Goal: Task Accomplishment & Management: Manage account settings

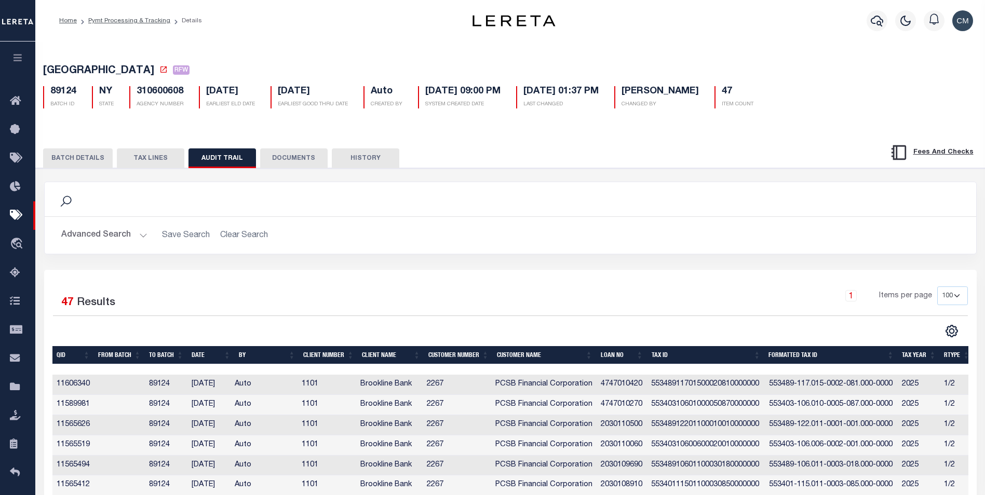
select select "100"
click at [873, 22] on icon "button" at bounding box center [877, 21] width 12 height 12
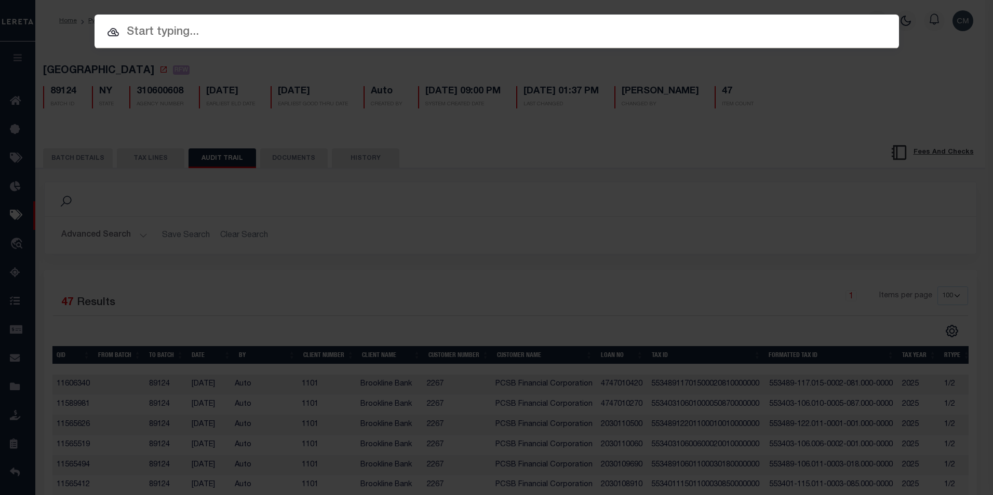
click at [713, 37] on input "text" at bounding box center [496, 32] width 804 height 18
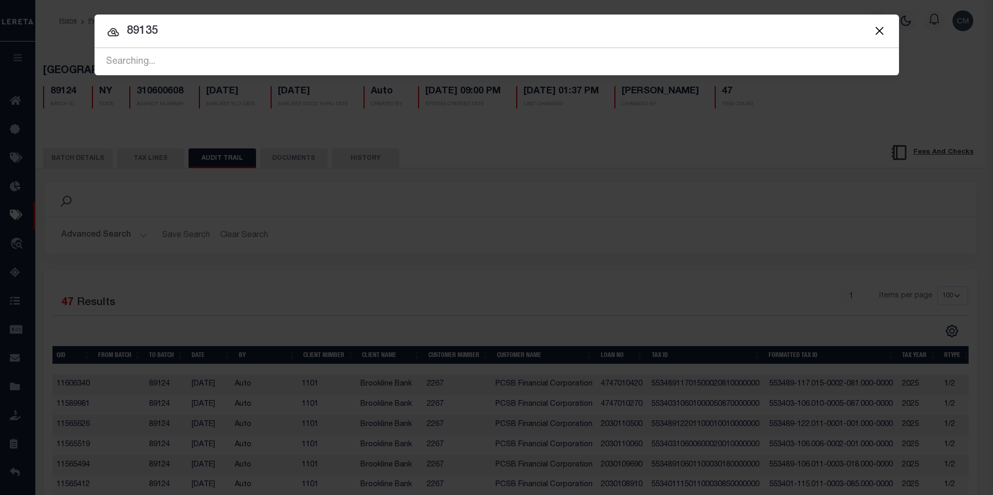
type input "89135"
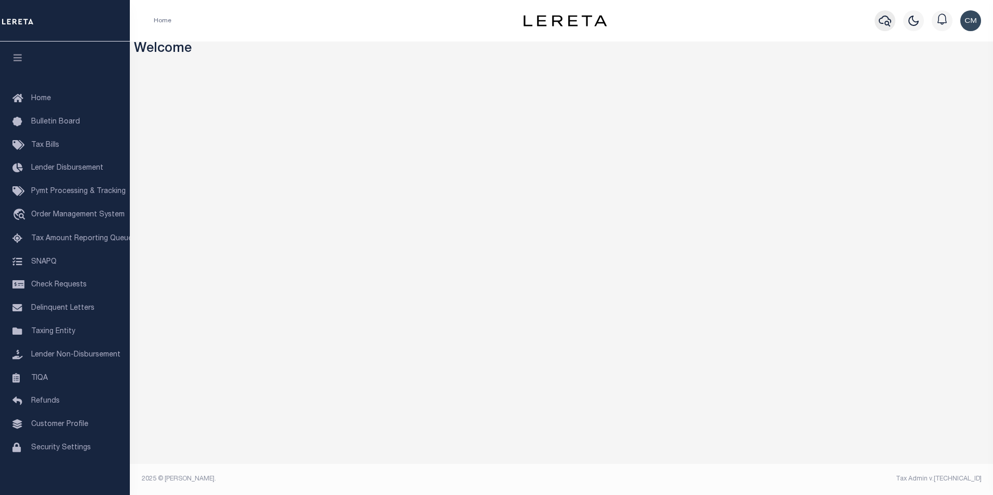
click at [881, 20] on icon "button" at bounding box center [884, 21] width 12 height 12
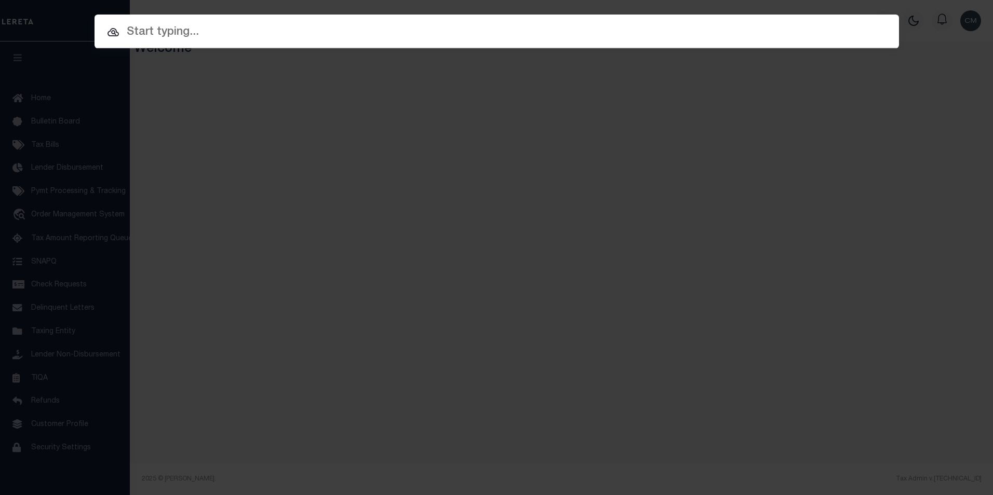
drag, startPoint x: 557, startPoint y: 43, endPoint x: 559, endPoint y: 37, distance: 5.6
click at [559, 38] on div "Include Loans TBM Customers Borrowers Payments (Lender Non-Disb) Payments (Lend…" at bounding box center [496, 32] width 804 height 34
click at [559, 37] on input "text" at bounding box center [496, 32] width 804 height 18
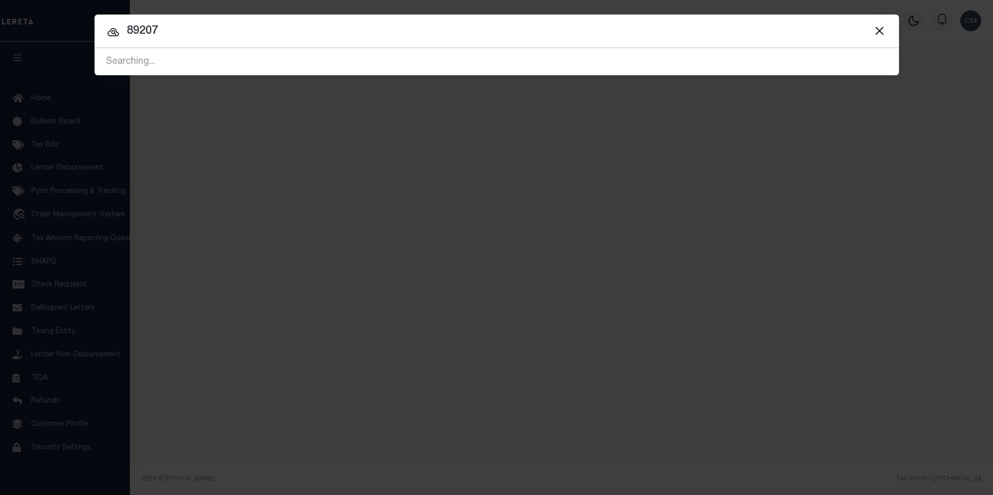
type input "89207"
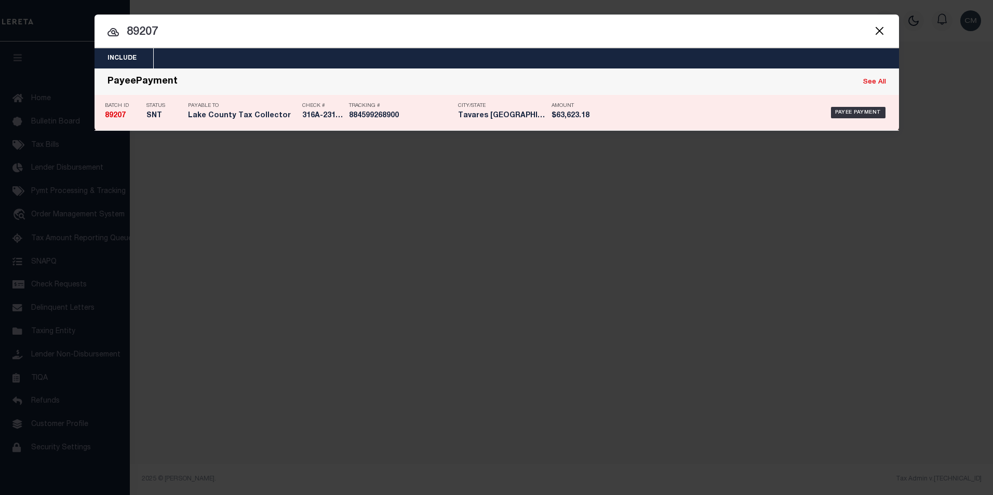
click at [568, 107] on div "Amount $63,623.18" at bounding box center [574, 113] width 47 height 30
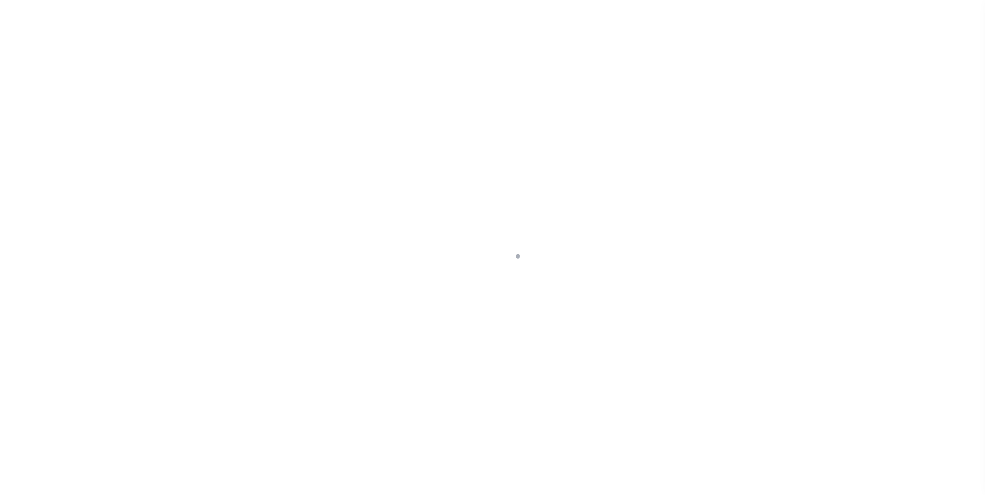
select select "SNT"
select select "CCK"
select select "[PERSON_NAME]"
select select "FDX"
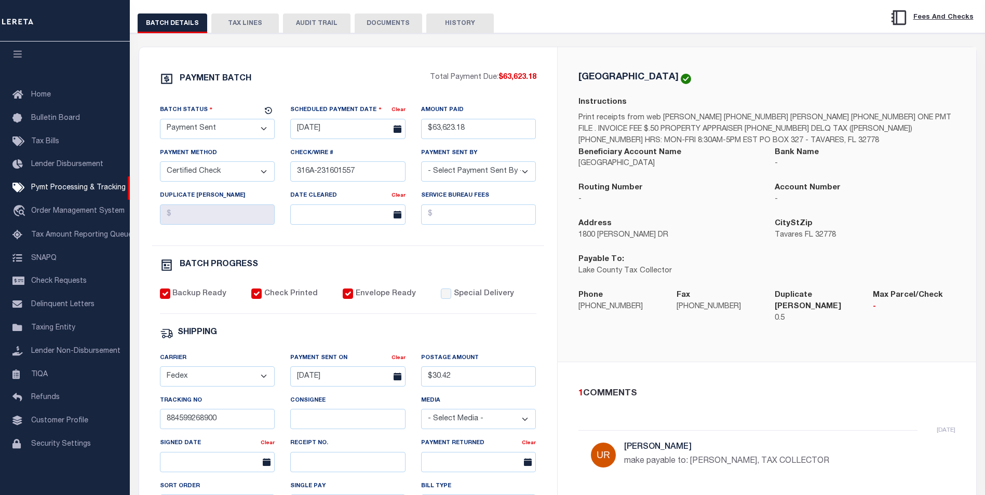
scroll to position [260, 0]
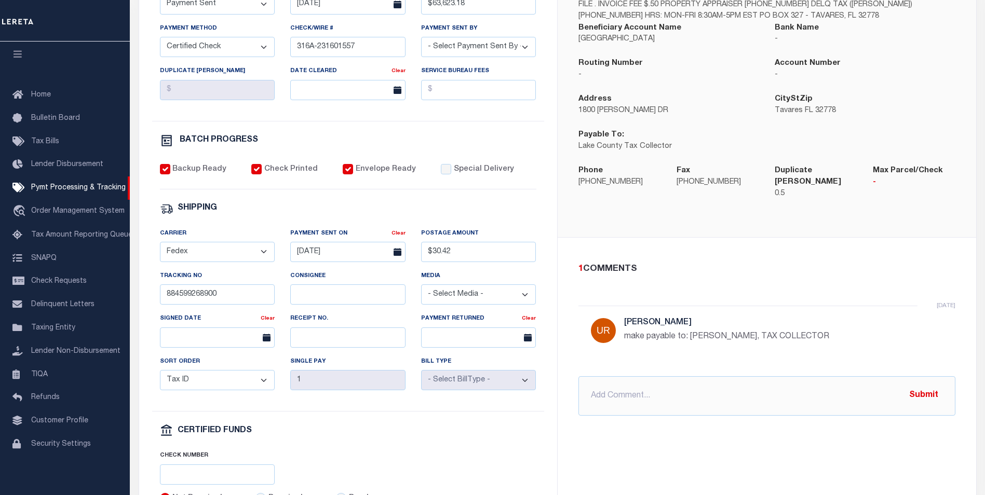
click at [694, 331] on p "make payable to: [PERSON_NAME], TAX COLLECTOR" at bounding box center [779, 337] width 311 height 12
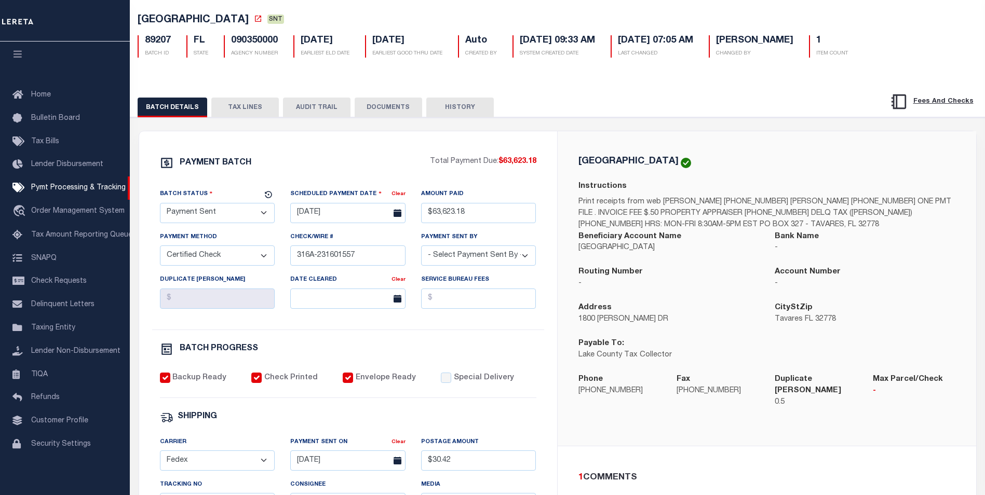
scroll to position [0, 0]
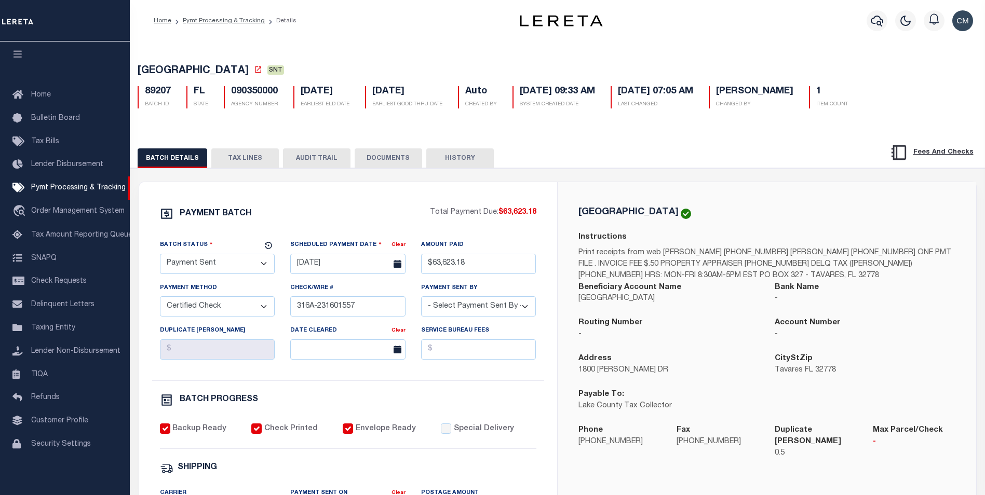
click at [317, 161] on button "AUDIT TRAIL" at bounding box center [316, 158] width 67 height 20
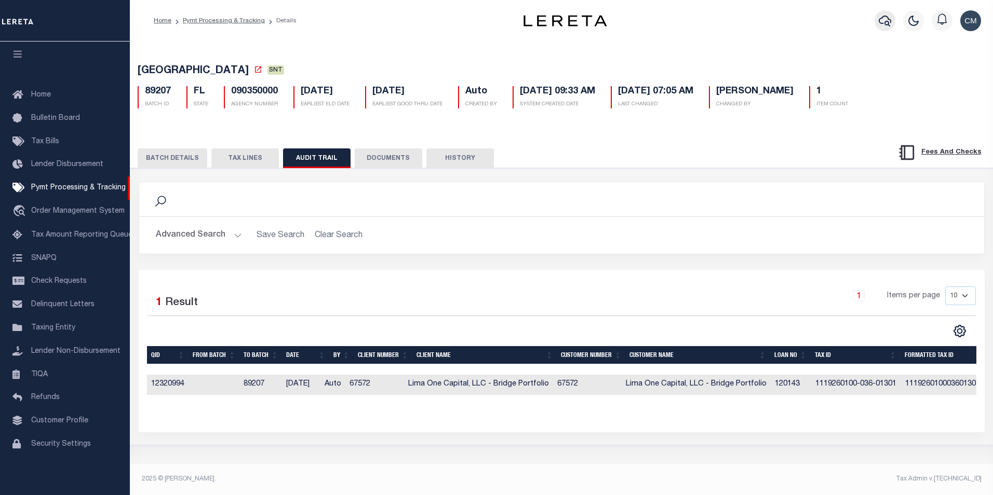
click at [885, 24] on icon "button" at bounding box center [884, 21] width 12 height 11
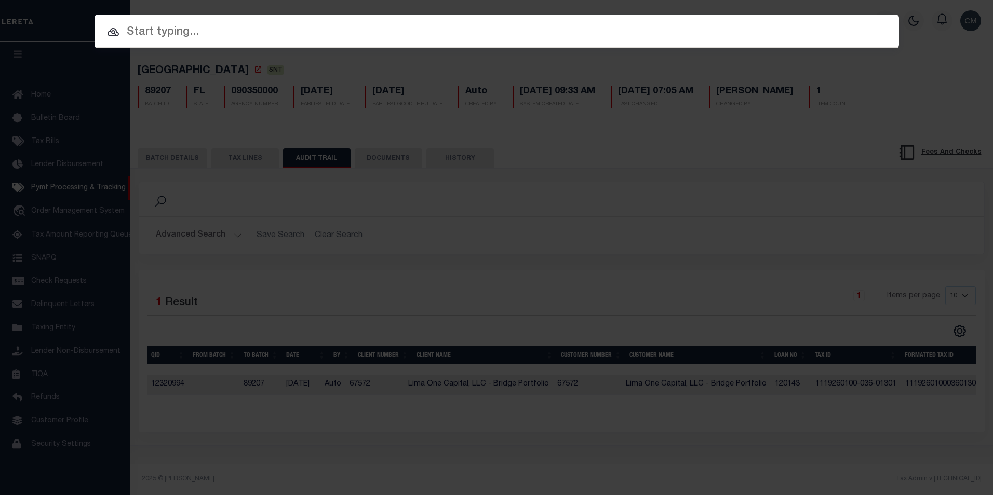
click at [420, 34] on input "text" at bounding box center [496, 32] width 804 height 18
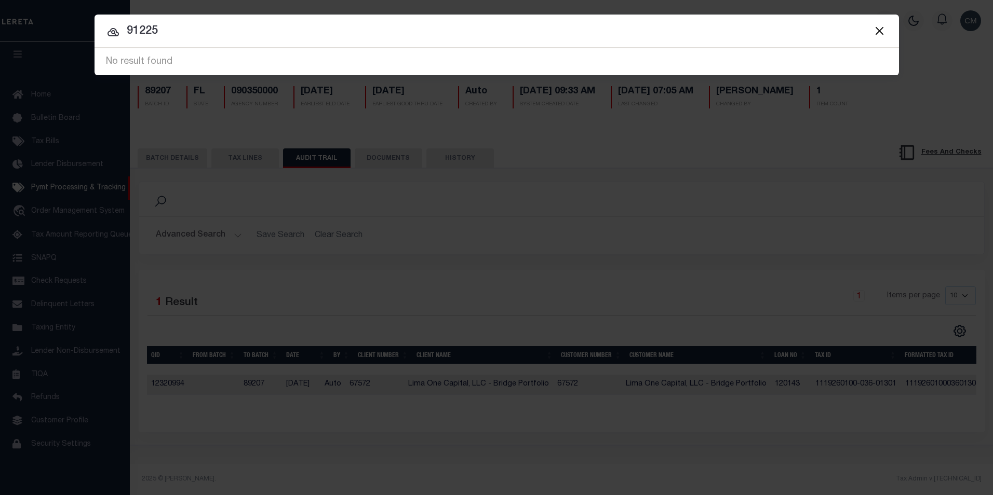
click at [876, 30] on button "Close" at bounding box center [879, 30] width 13 height 13
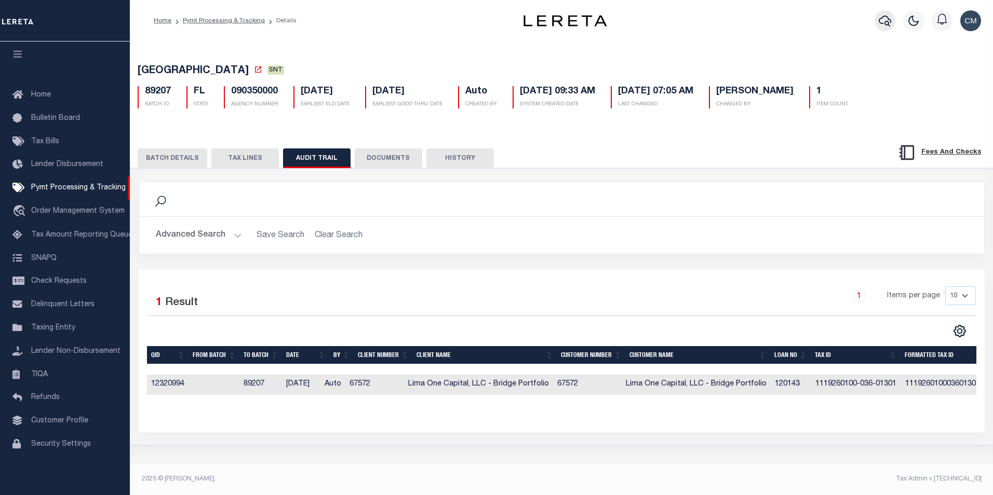
click at [884, 30] on button "button" at bounding box center [884, 20] width 21 height 21
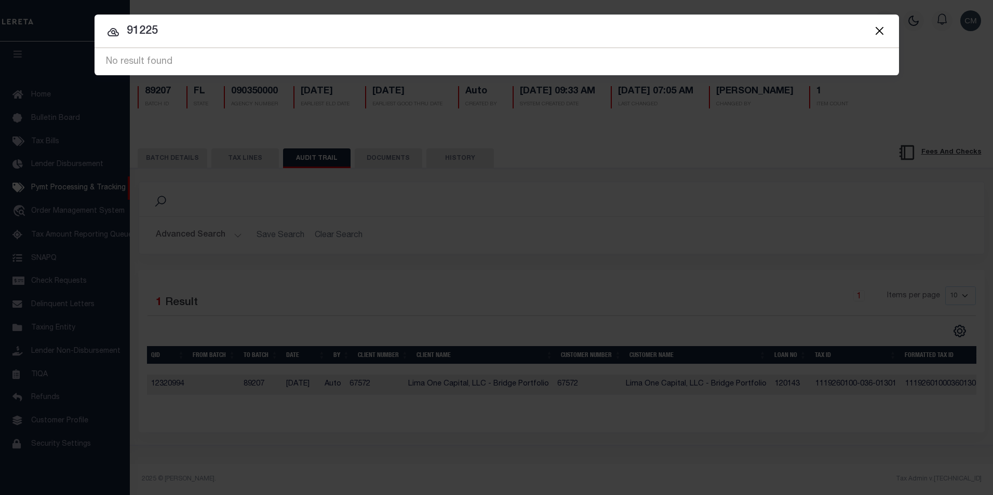
click at [871, 29] on span at bounding box center [878, 30] width 39 height 33
click at [876, 32] on button "Close" at bounding box center [879, 30] width 13 height 13
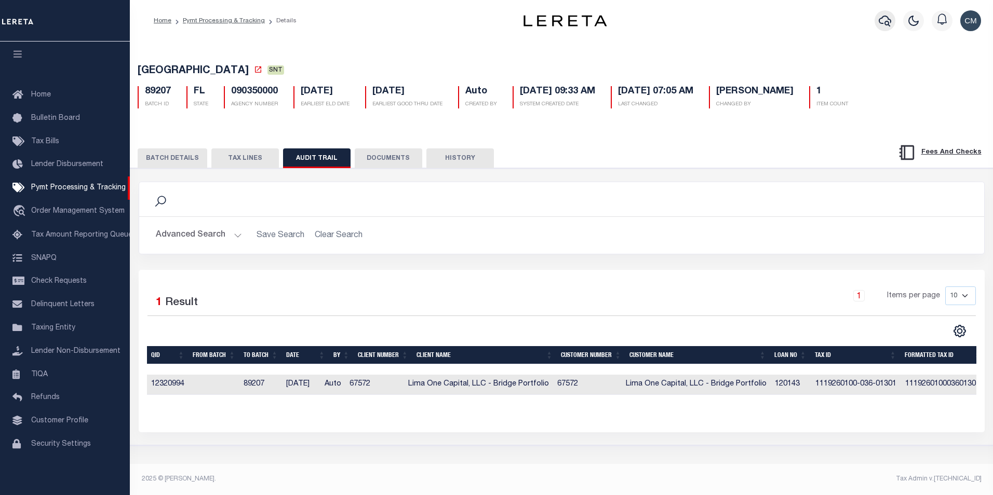
click at [879, 21] on icon "button" at bounding box center [884, 21] width 12 height 11
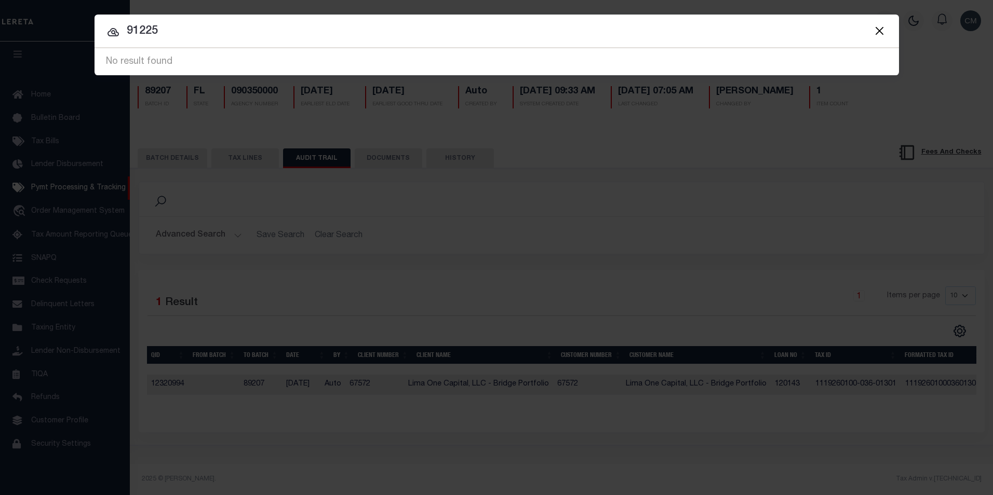
click at [464, 26] on input "91225" at bounding box center [496, 31] width 804 height 18
type input "89235"
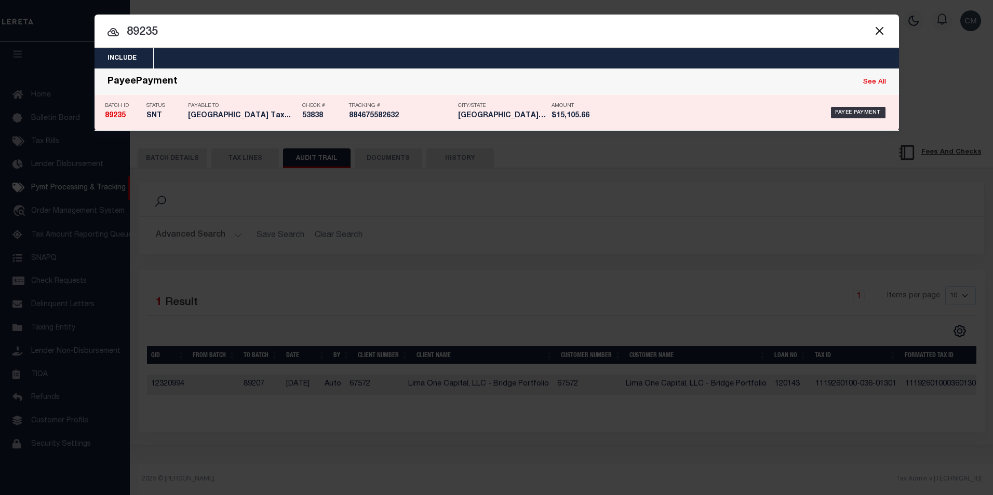
click at [229, 98] on div "Payable To Bangor Area School District Tax..." at bounding box center [242, 113] width 109 height 30
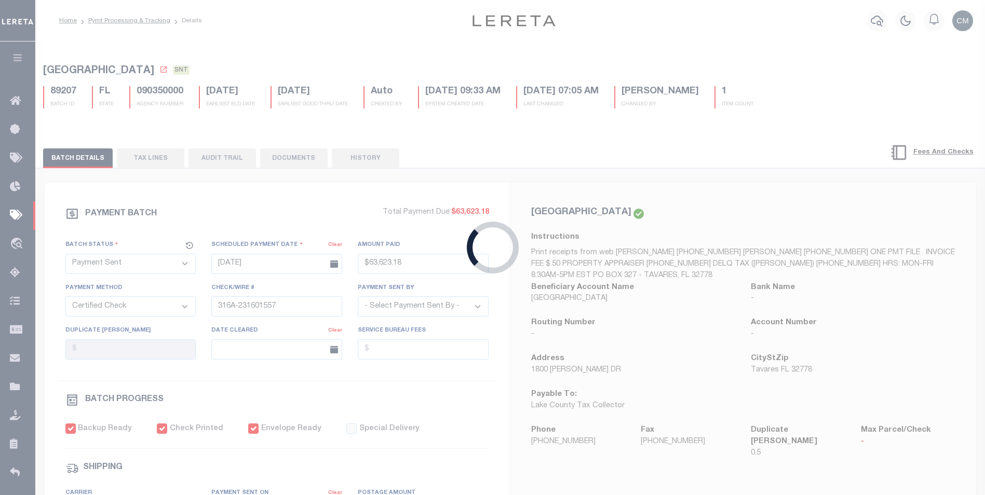
type input "[DATE]"
type input "$15,105.66"
select select "CHK"
type input "53838"
select select "[PERSON_NAME]"
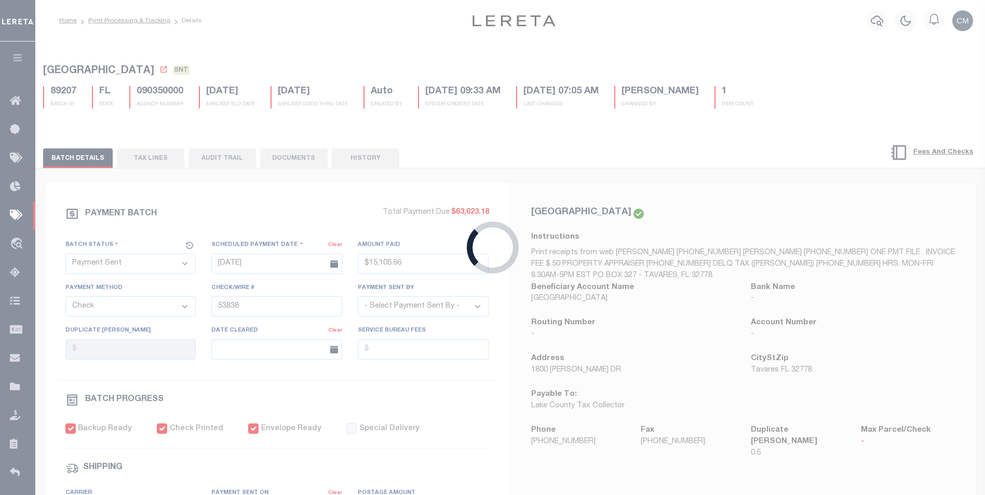
type input "$60"
type input "[DATE]"
type input "$9.65"
type input "884675582632"
type input "N"
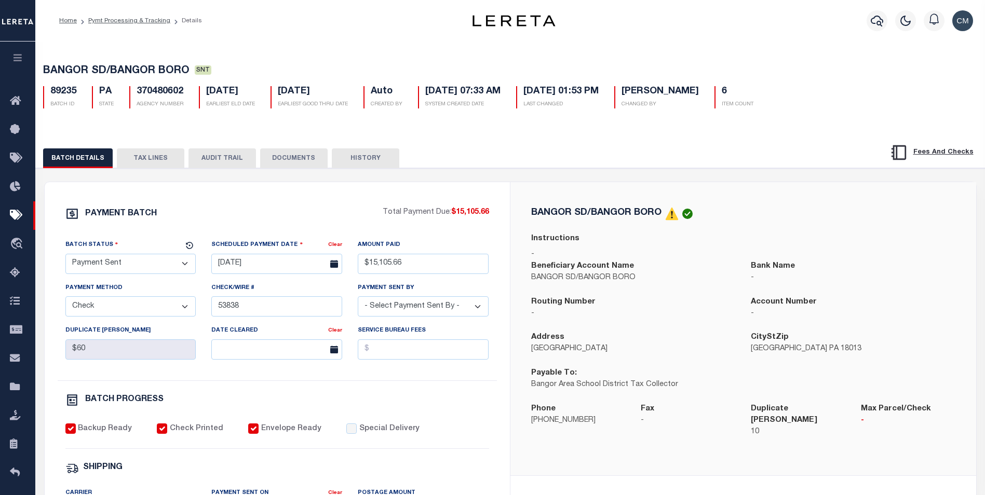
click at [201, 158] on button "AUDIT TRAIL" at bounding box center [221, 158] width 67 height 20
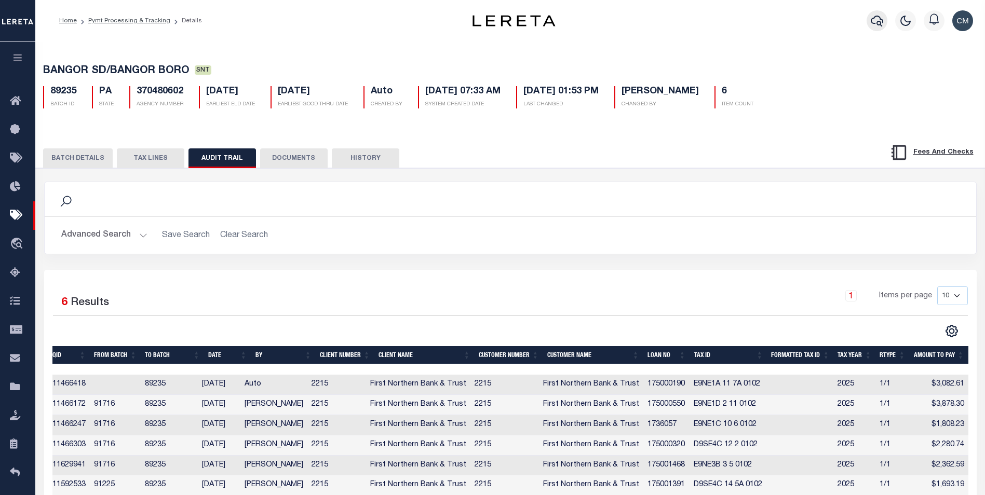
click at [872, 21] on icon "button" at bounding box center [877, 21] width 12 height 11
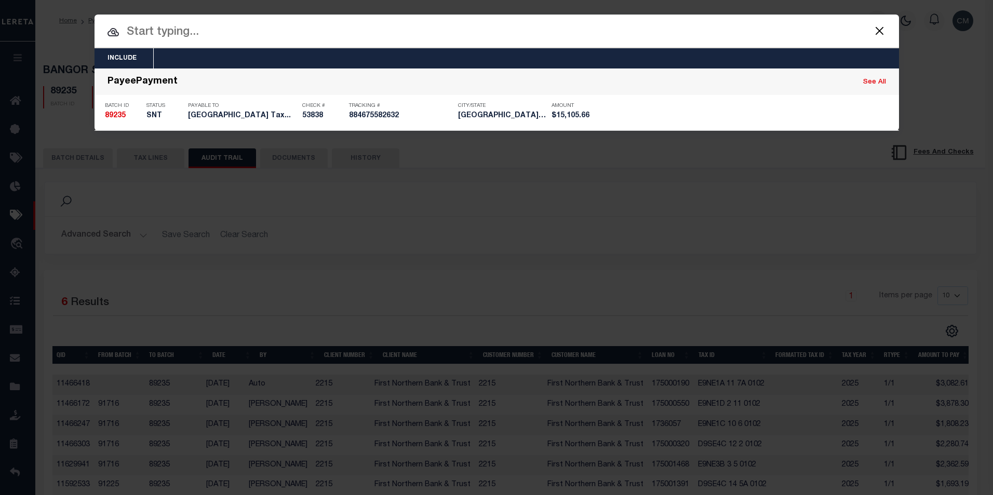
click at [531, 30] on input "text" at bounding box center [496, 32] width 804 height 18
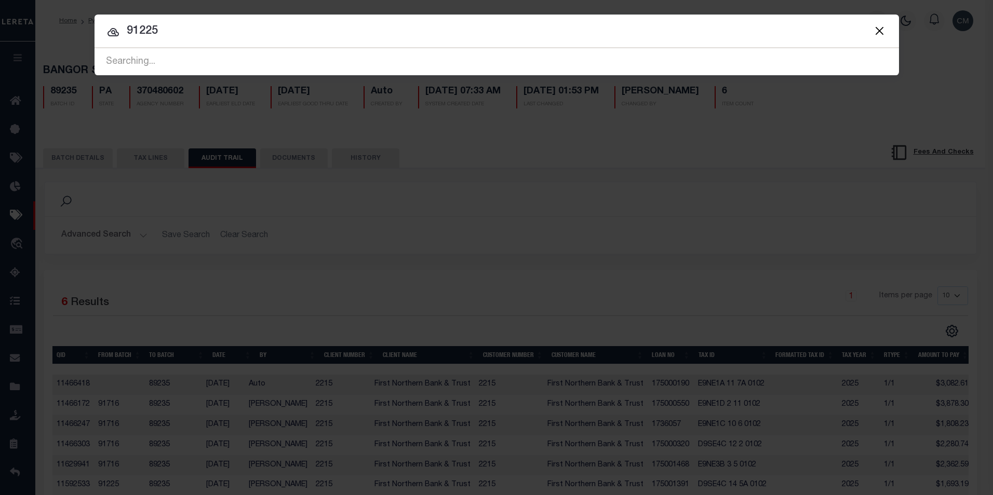
drag, startPoint x: 594, startPoint y: 37, endPoint x: 73, endPoint y: 52, distance: 521.4
click at [57, 48] on div "Include Loans TBM Customers Borrowers Payments (Lender Non-Disb) Payments (Lend…" at bounding box center [496, 247] width 993 height 495
type input "89318"
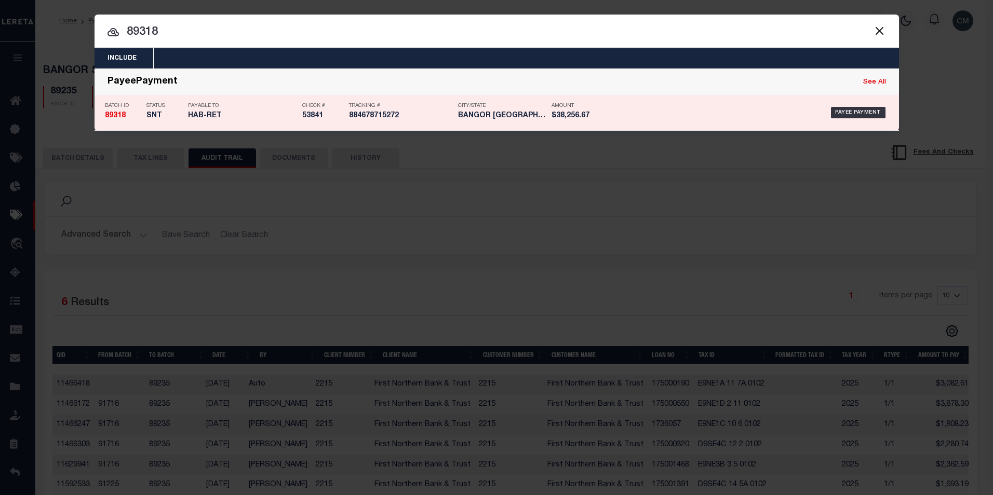
click at [160, 103] on p "Status" at bounding box center [164, 106] width 36 height 6
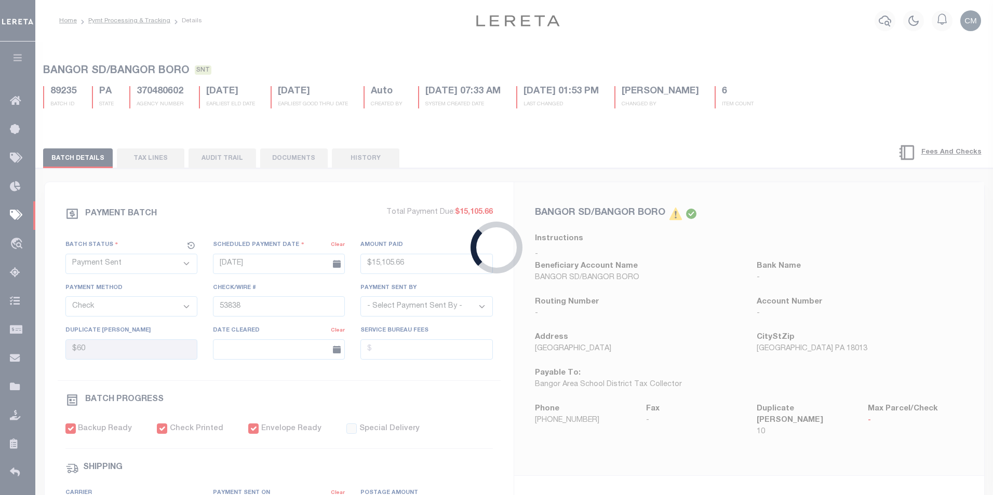
type input "$38,256.67"
type input "53841"
type input "$27"
type input "$9.65"
type input "884678715272"
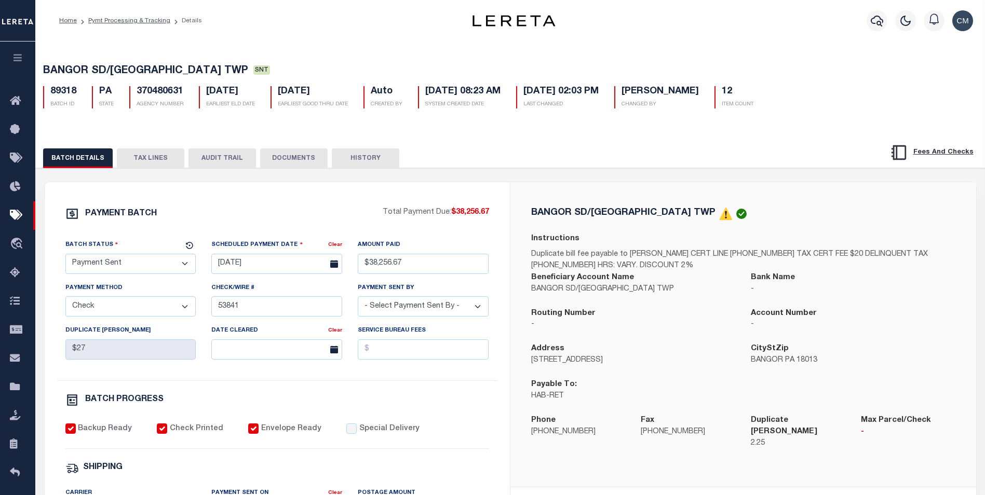
click at [223, 164] on button "AUDIT TRAIL" at bounding box center [221, 158] width 67 height 20
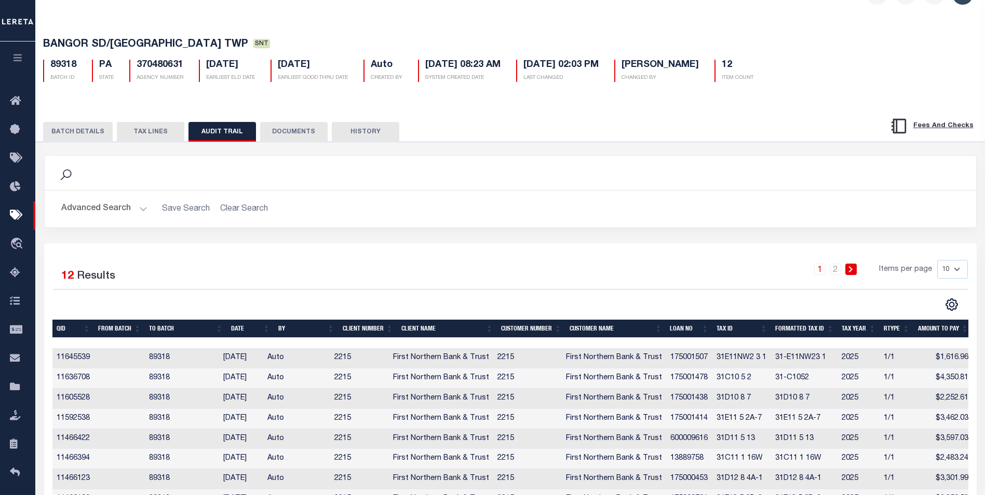
scroll to position [52, 0]
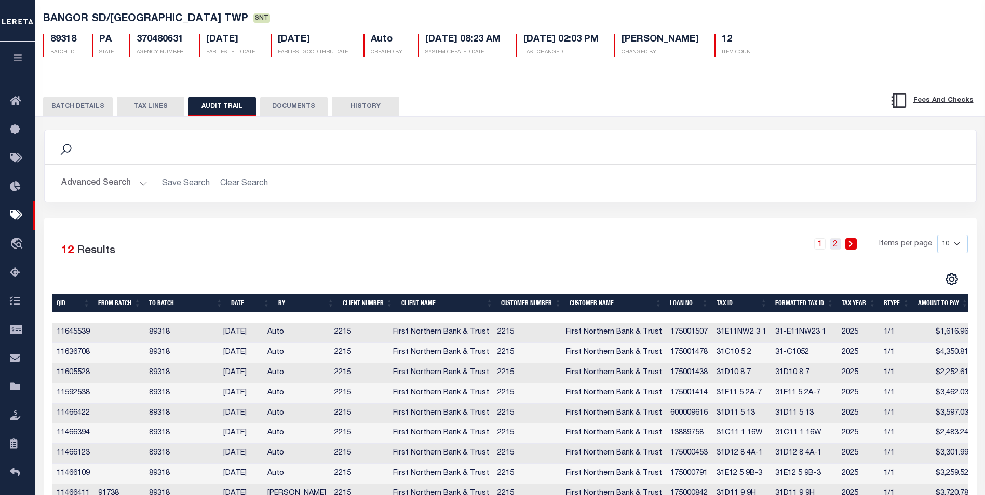
click at [837, 246] on link "2" at bounding box center [835, 243] width 11 height 11
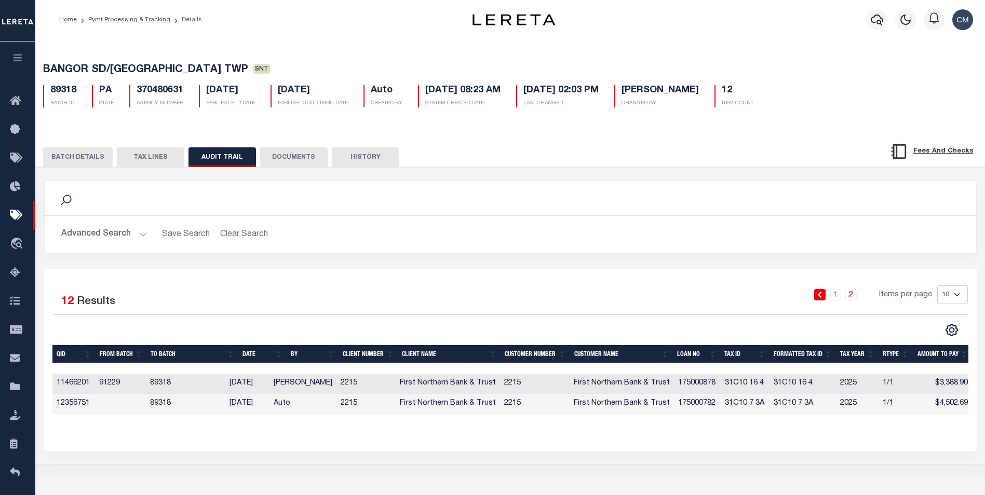
scroll to position [0, 0]
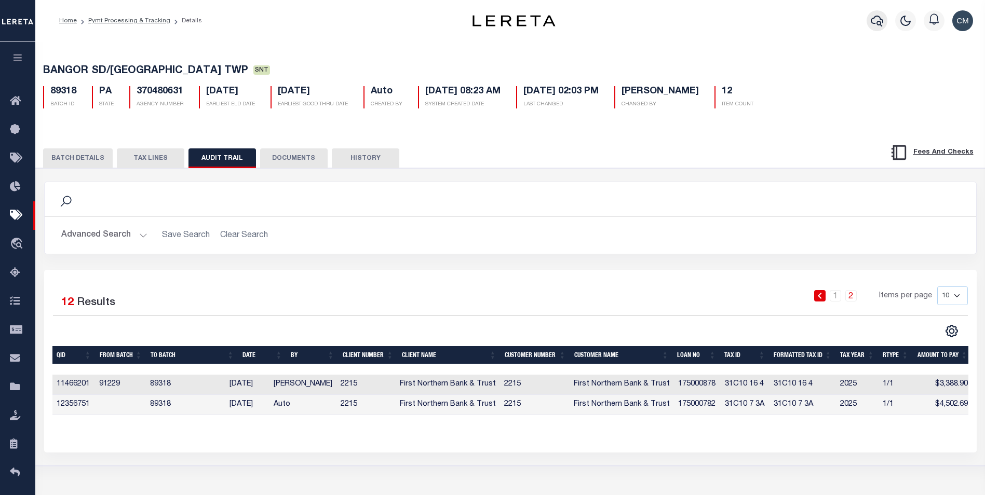
click at [867, 17] on button "button" at bounding box center [876, 20] width 21 height 21
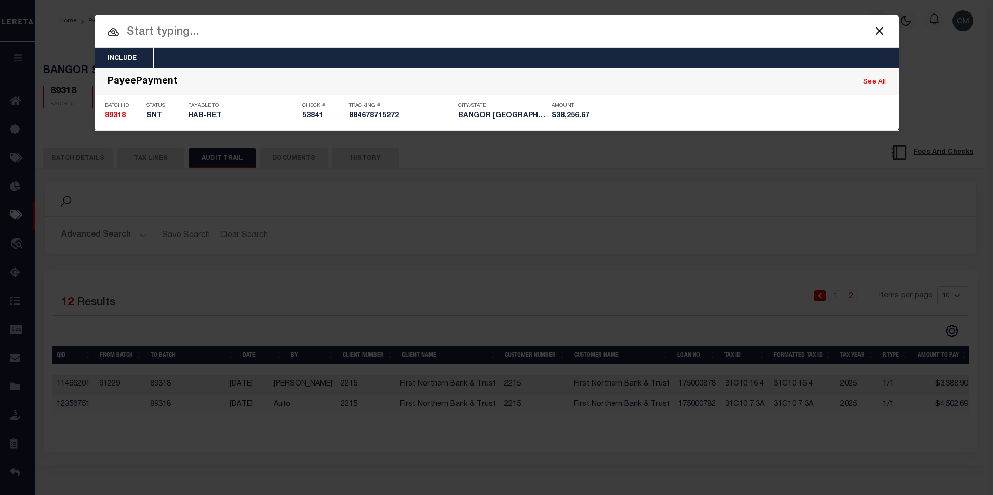
click at [623, 37] on input "text" at bounding box center [496, 32] width 804 height 18
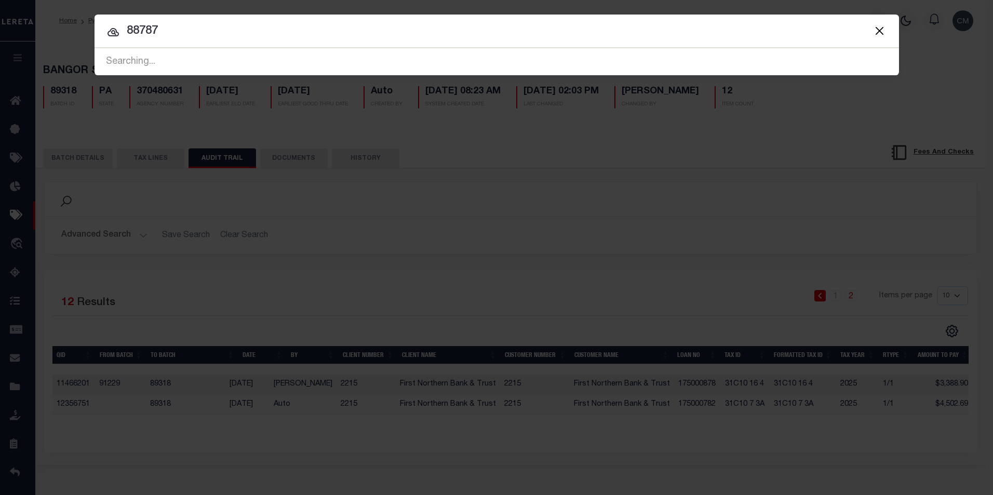
type input "88787"
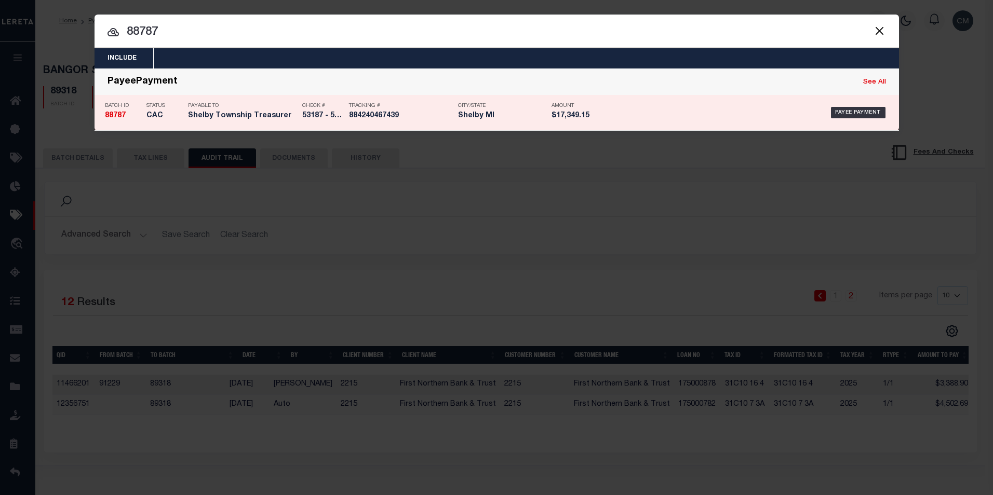
click at [624, 104] on div "Payee Payment" at bounding box center [745, 113] width 285 height 30
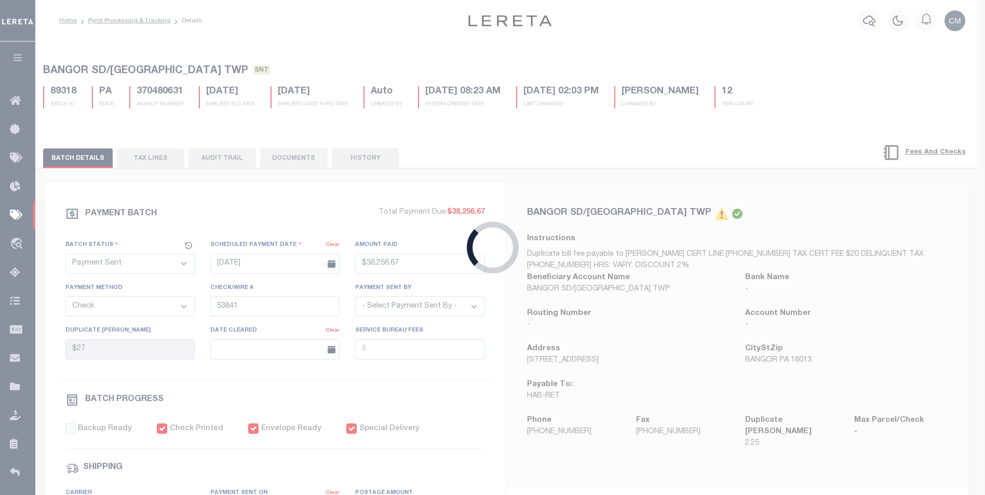
select select "CAC"
type input "[DATE]"
type input "$17,349.15"
type input "53187 - 53207"
select select "[PERSON_NAME]"
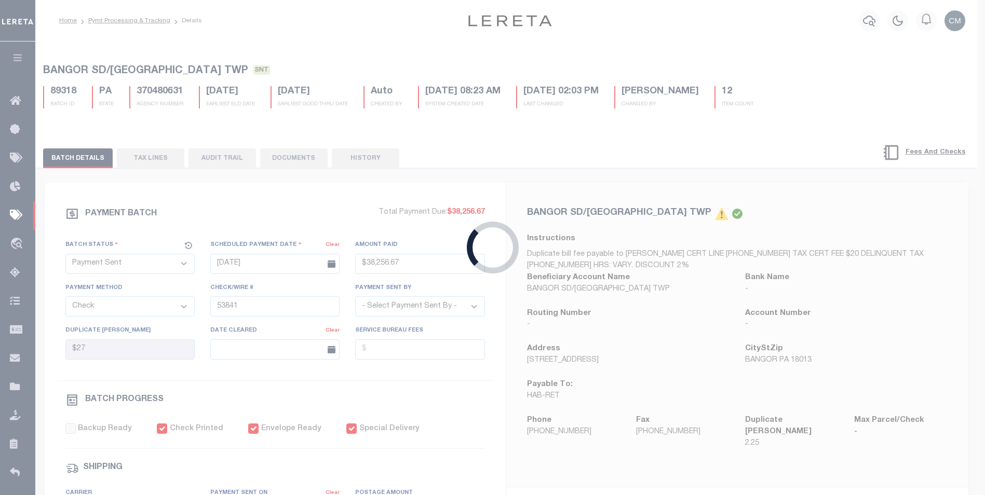
type input "[DATE]"
checkbox input "false"
checkbox input "true"
type input "[DATE]"
type input "884240467439"
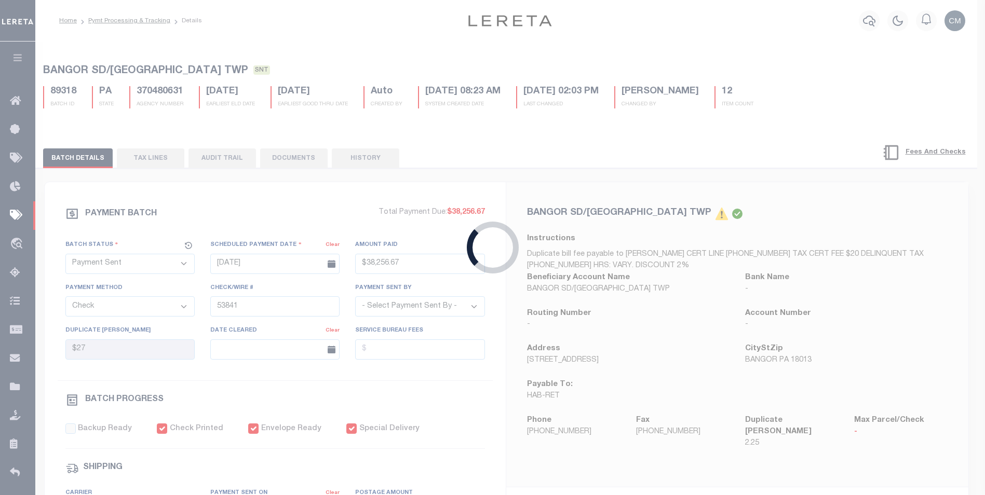
type input "B.Shultz"
type input "09/11/2025"
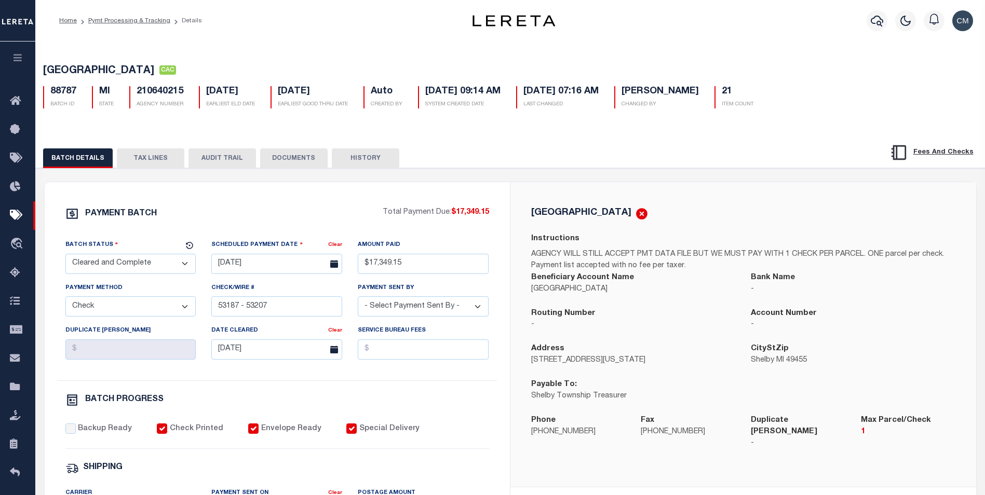
click at [210, 163] on button "AUDIT TRAIL" at bounding box center [221, 158] width 67 height 20
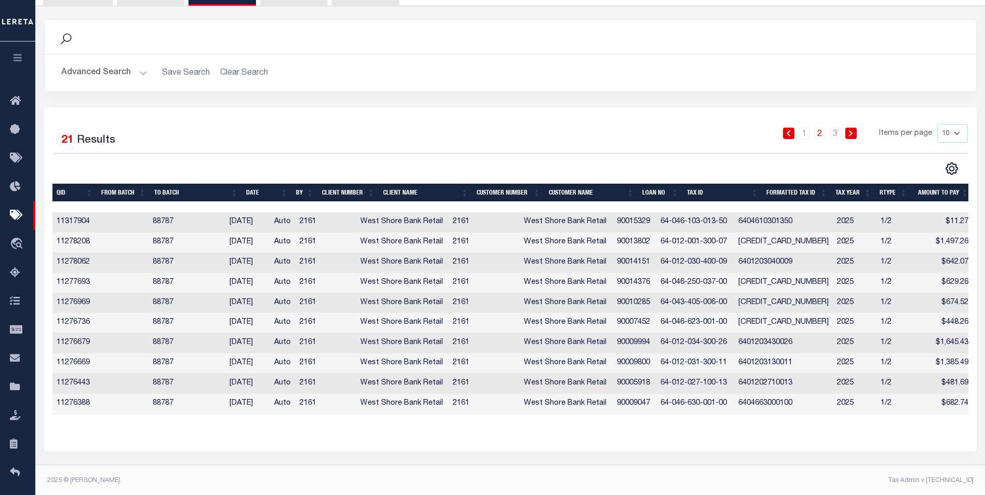
scroll to position [173, 0]
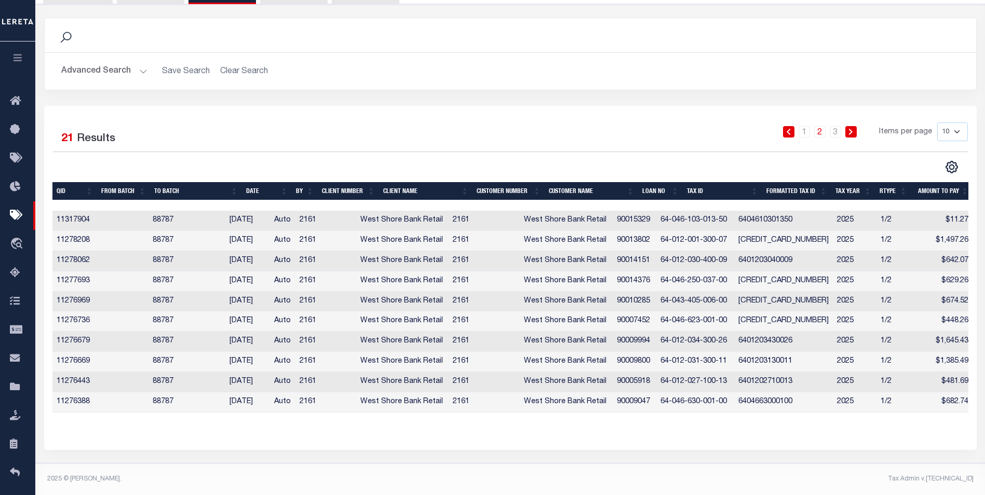
click at [937, 123] on select "10 25 50 100" at bounding box center [952, 132] width 31 height 19
select select "100"
click at [937, 123] on select "10 25 50 100" at bounding box center [952, 132] width 31 height 19
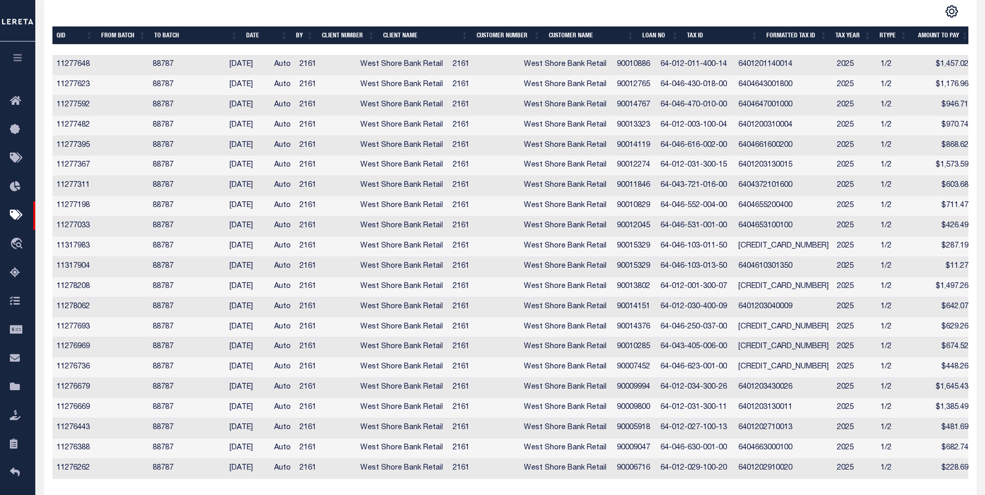
scroll to position [329, 0]
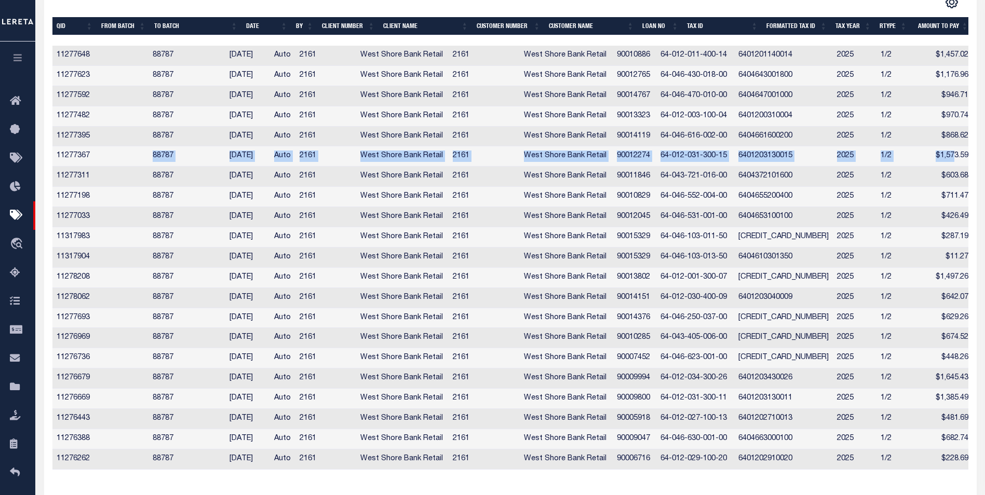
drag, startPoint x: 955, startPoint y: 155, endPoint x: 136, endPoint y: 159, distance: 818.7
click at [136, 159] on tr "11277367 88787 08/26/2025 Auto 2161 West Shore Bank Retail 2161 West Shore Bank…" at bounding box center [512, 156] width 920 height 20
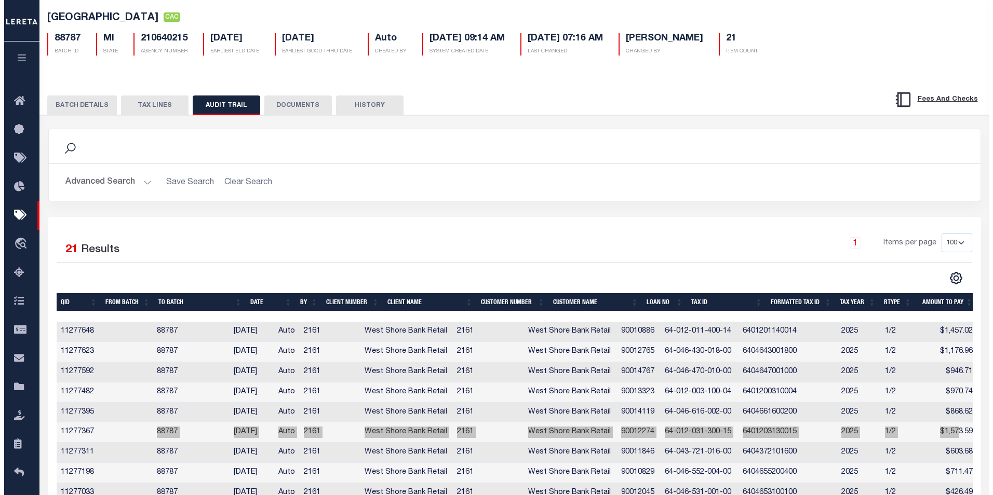
scroll to position [0, 0]
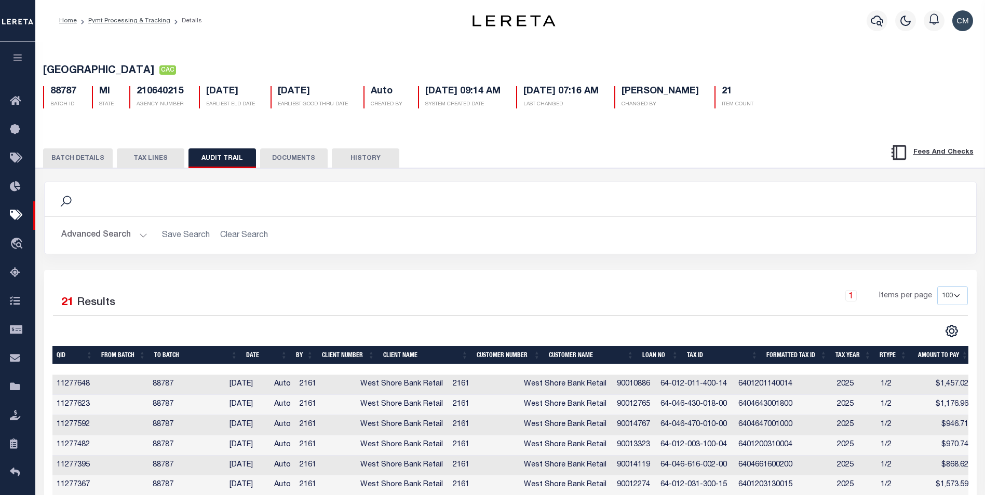
click at [873, 31] on div at bounding box center [877, 21] width 29 height 36
click at [876, 23] on icon "button" at bounding box center [877, 21] width 12 height 12
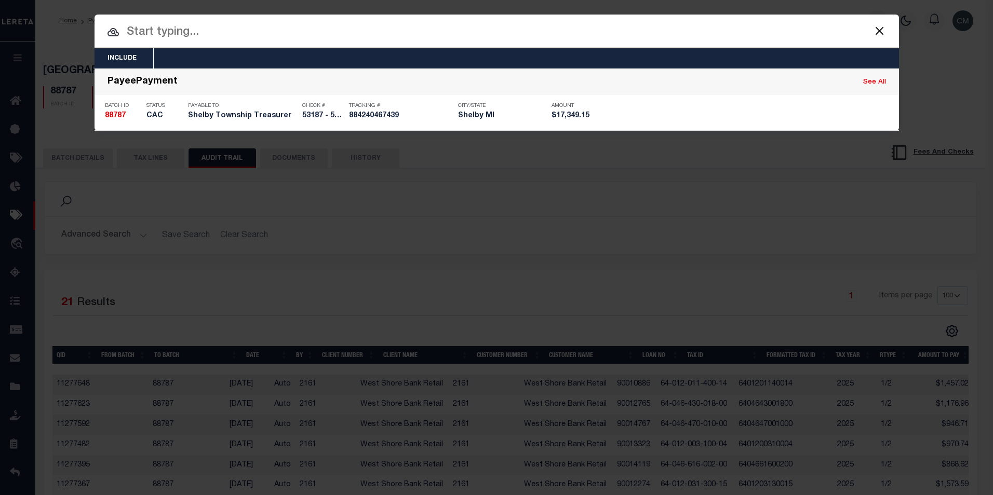
click at [541, 34] on input "text" at bounding box center [496, 32] width 804 height 18
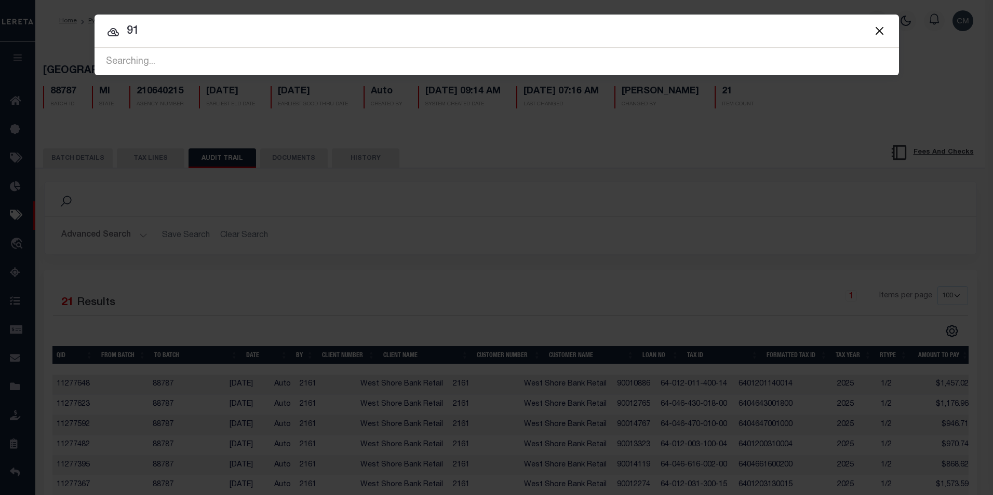
type input "9"
type input "89322"
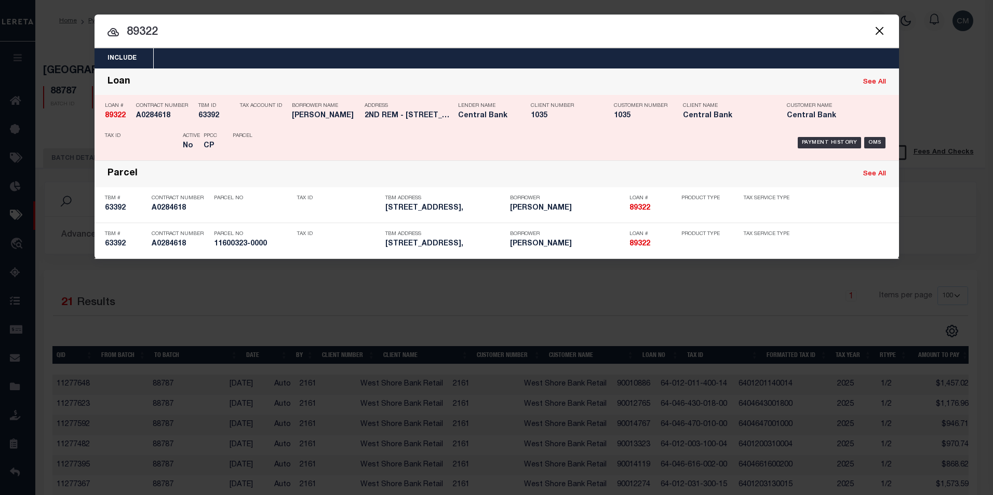
click at [539, 103] on p "Client Number" at bounding box center [564, 106] width 67 height 6
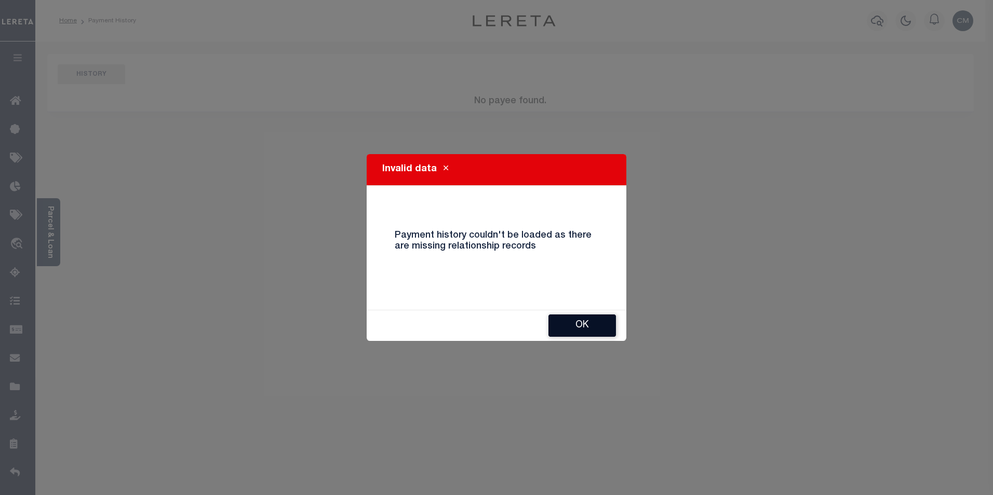
click at [589, 327] on button "Ok" at bounding box center [581, 326] width 67 height 22
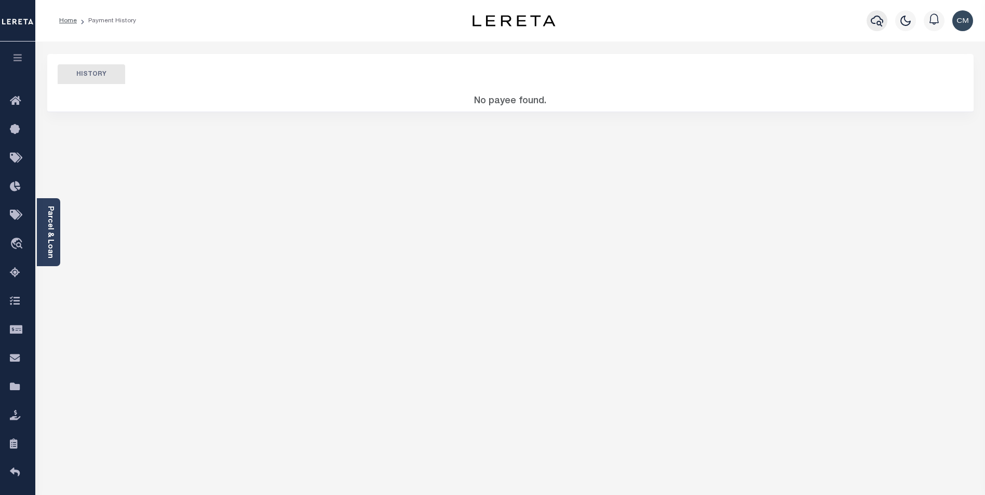
click at [873, 26] on icon "button" at bounding box center [877, 21] width 12 height 12
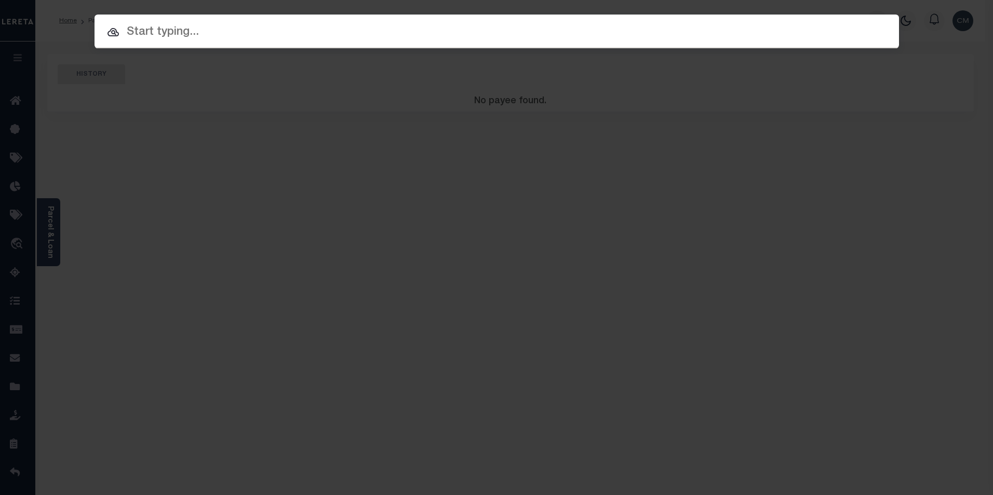
click at [577, 46] on div at bounding box center [496, 31] width 804 height 33
click at [581, 42] on div at bounding box center [496, 31] width 804 height 33
click at [587, 36] on input "text" at bounding box center [496, 32] width 804 height 18
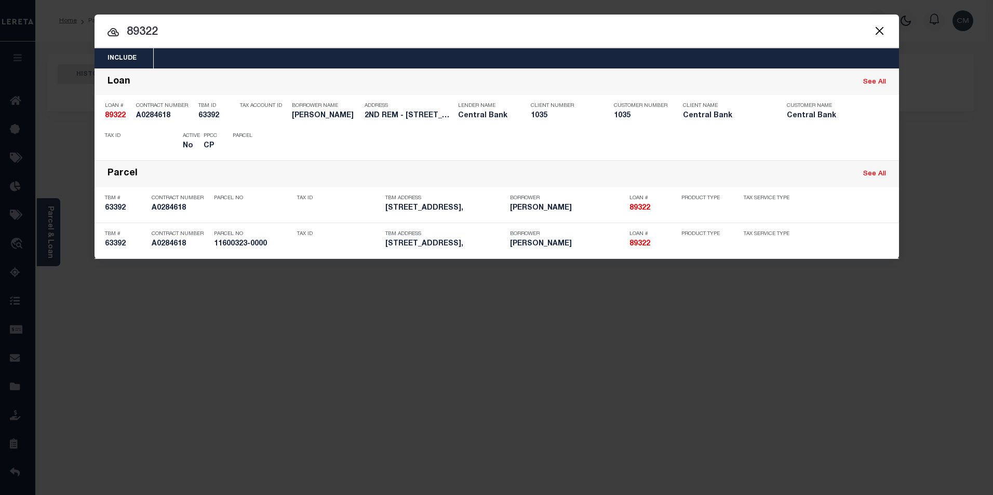
drag, startPoint x: 588, startPoint y: 40, endPoint x: 104, endPoint y: 39, distance: 483.3
click at [104, 39] on input "89322" at bounding box center [496, 32] width 804 height 18
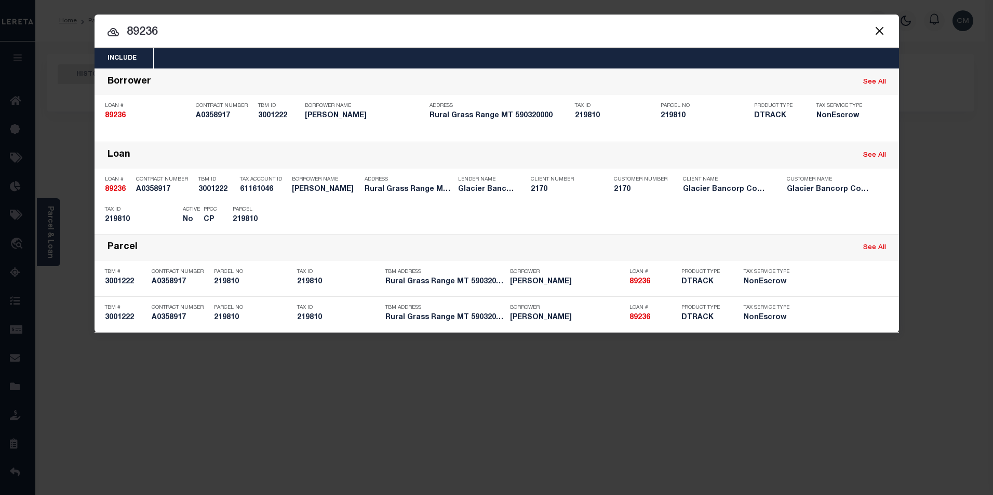
click at [708, 30] on input "89236" at bounding box center [496, 32] width 804 height 18
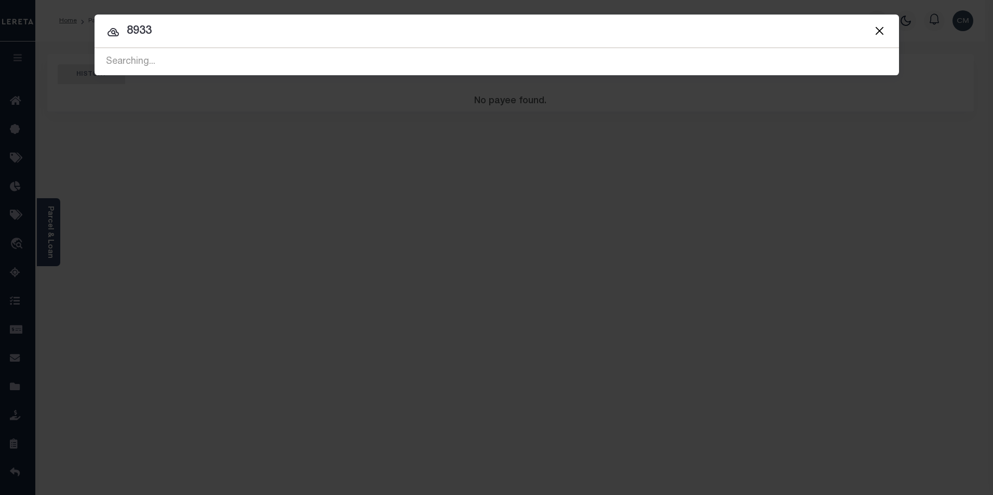
type input "89330"
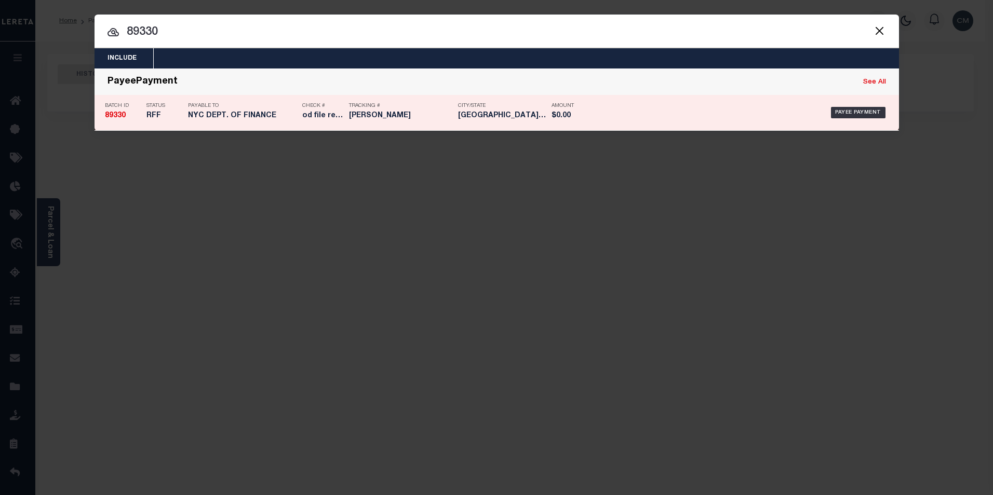
click at [551, 115] on h5 "$0.00" at bounding box center [574, 116] width 47 height 9
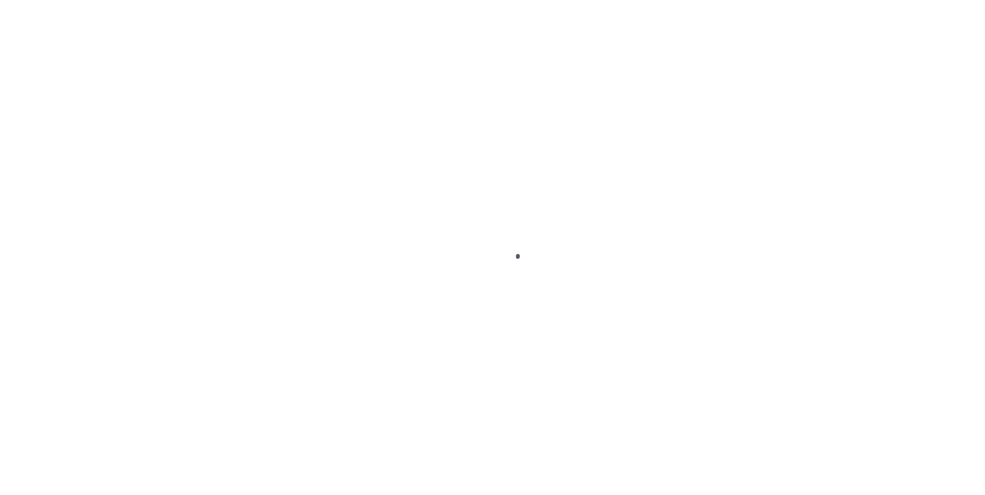
select select "RFW"
type input "[DATE]"
select select "TRA"
type input "Submitted to Acct [DATE]"
type input "[PERSON_NAME]"
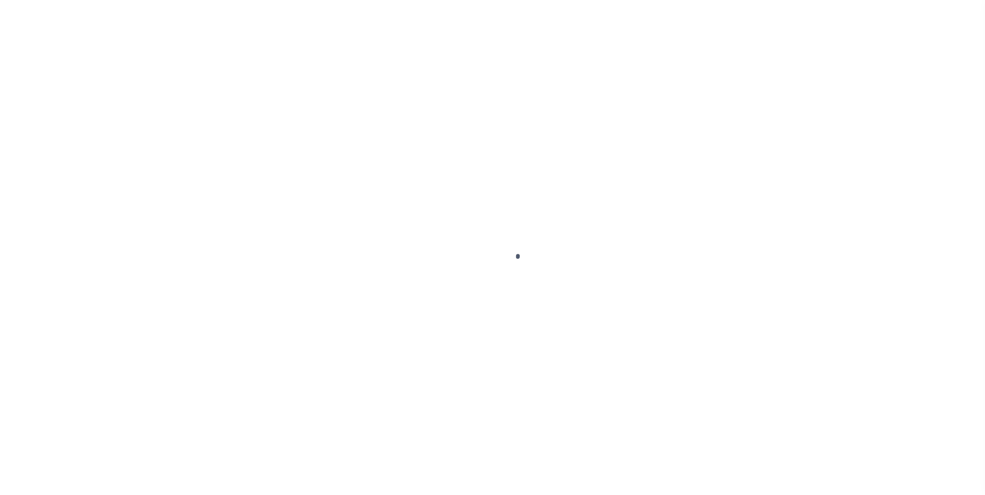
type input "N"
radio input "true"
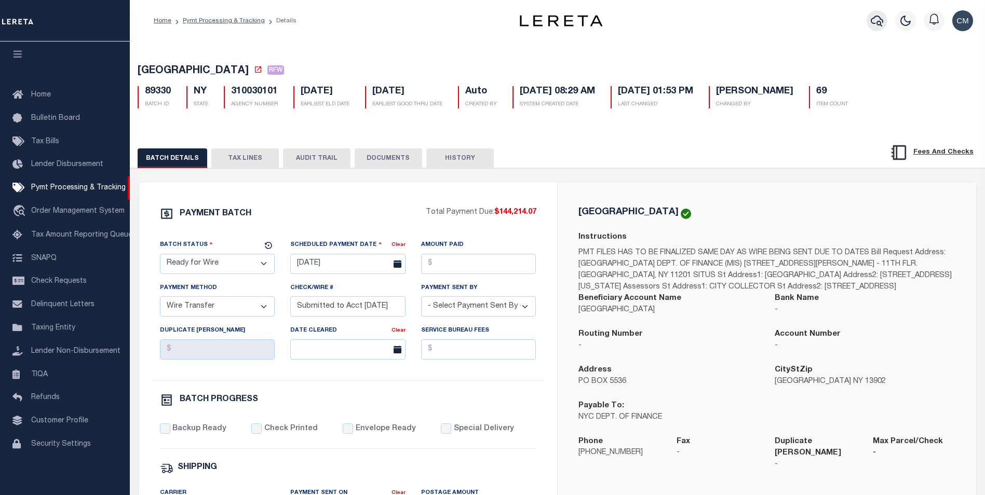
click at [868, 22] on button "button" at bounding box center [876, 20] width 21 height 21
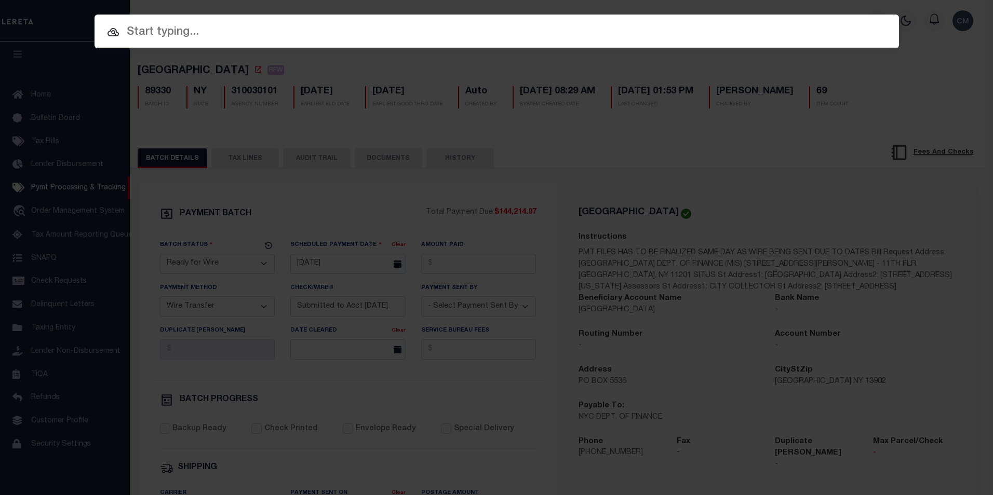
click at [470, 32] on input "text" at bounding box center [496, 32] width 804 height 18
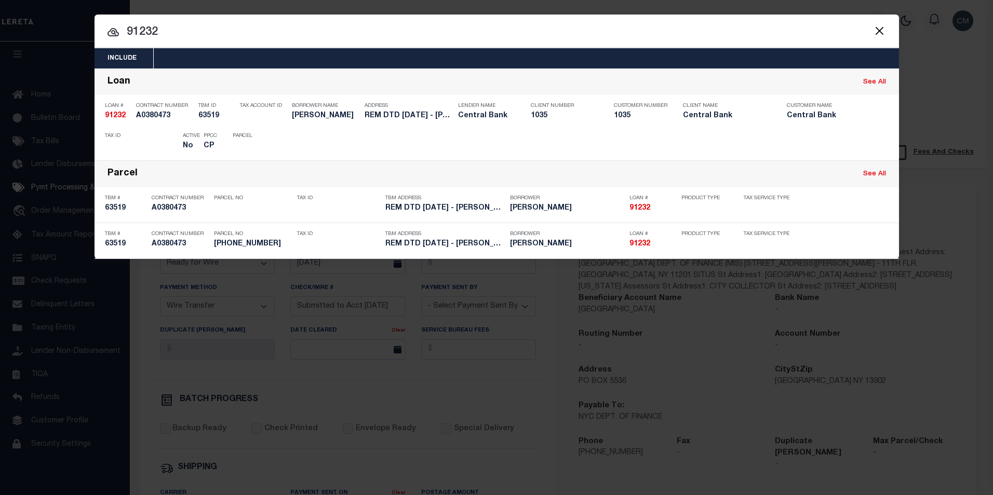
drag, startPoint x: 272, startPoint y: 33, endPoint x: 0, endPoint y: 70, distance: 273.9
click at [0, 70] on html "Home Pymt Processing & Tracking Details" at bounding box center [496, 436] width 993 height 872
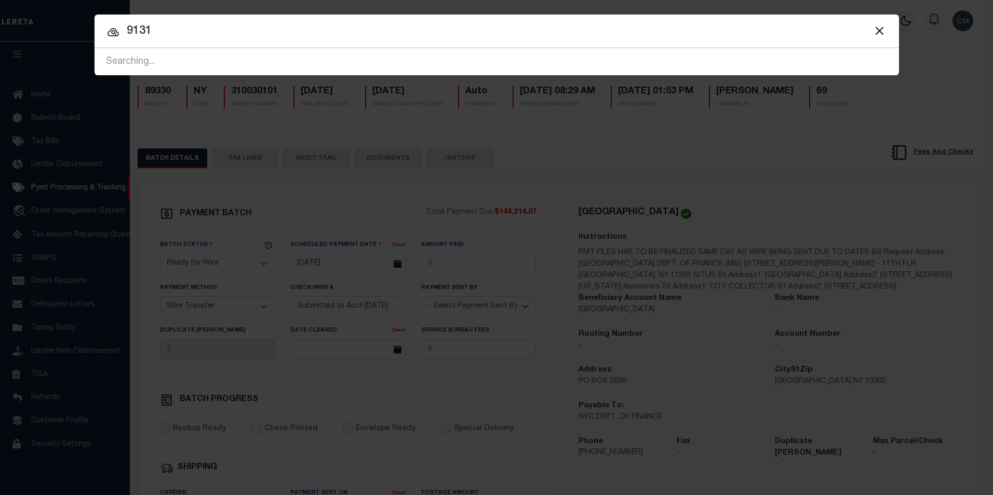
type input "91315"
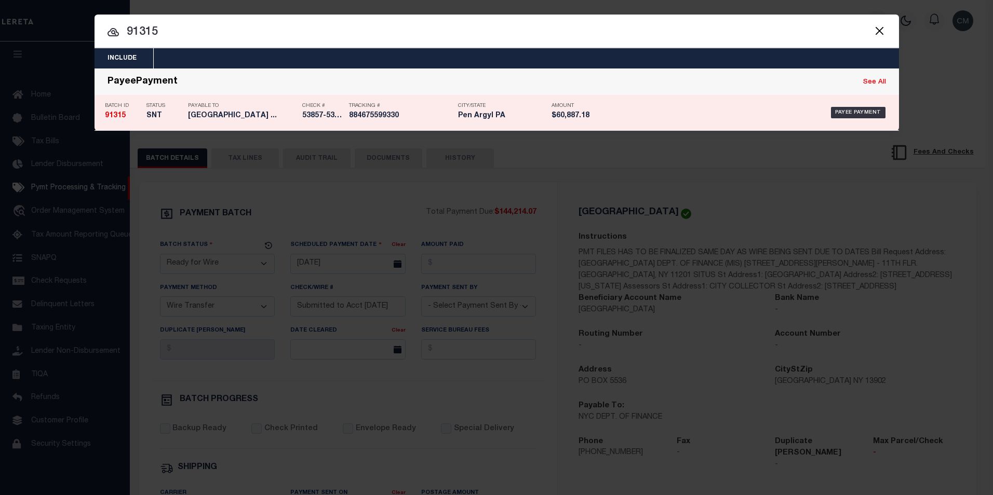
click at [305, 113] on h5 "53857-53872" at bounding box center [323, 116] width 42 height 9
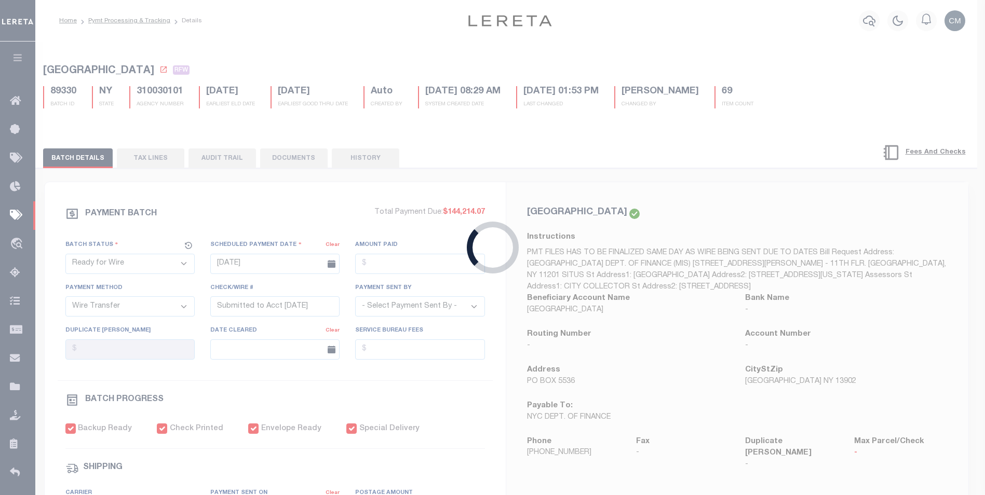
select select "SNT"
type input "[DATE]"
type input "$60,887.18"
select select "CHK"
type input "53857-53872"
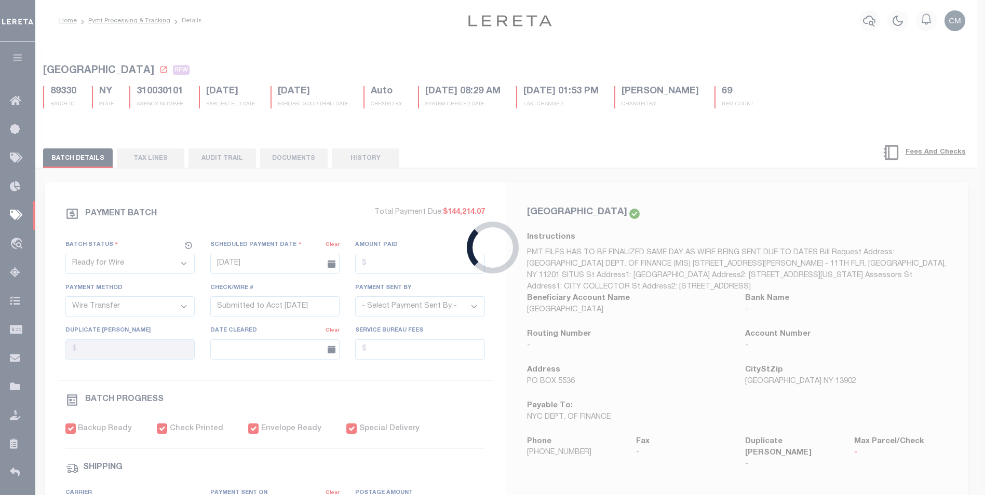
select select "[PERSON_NAME]"
type input "$160"
checkbox input "true"
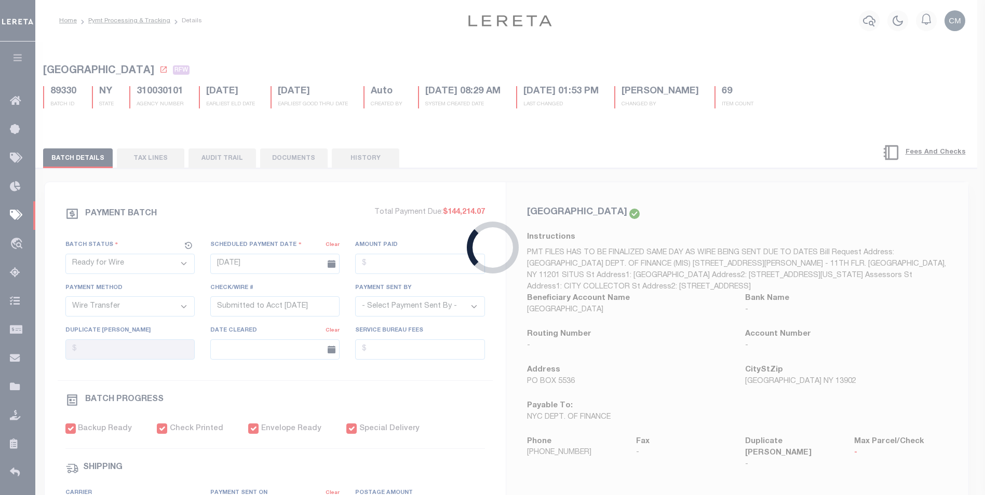
checkbox input "true"
select select "FDX"
type input "[DATE]"
type input "884675599330"
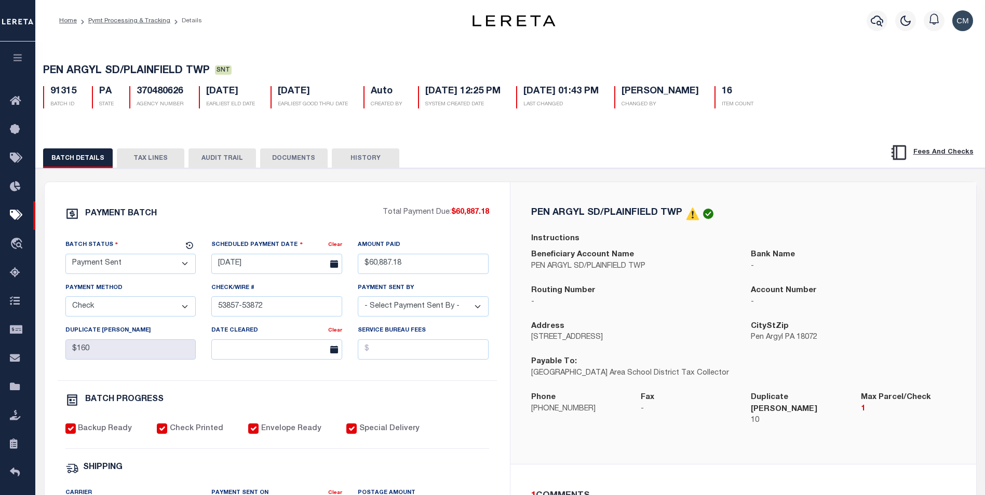
click at [225, 158] on button "AUDIT TRAIL" at bounding box center [221, 158] width 67 height 20
select select "100"
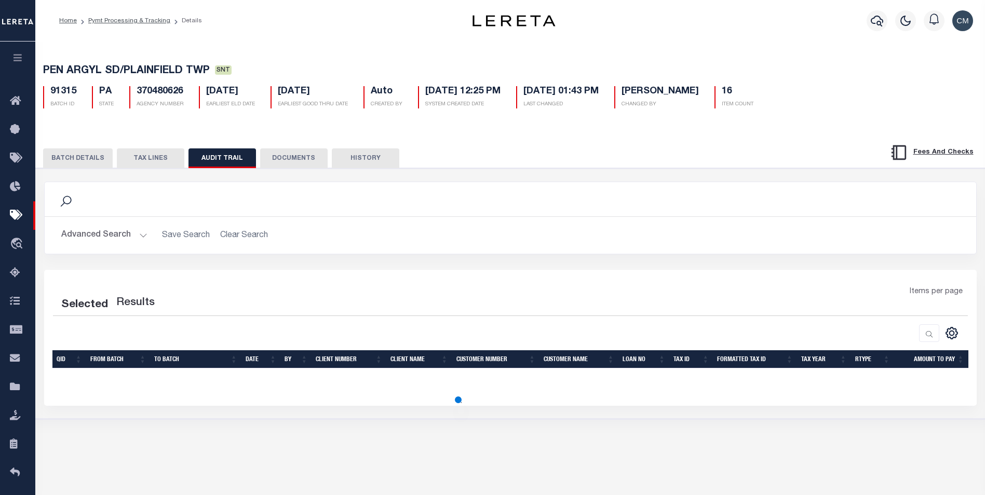
select select "100"
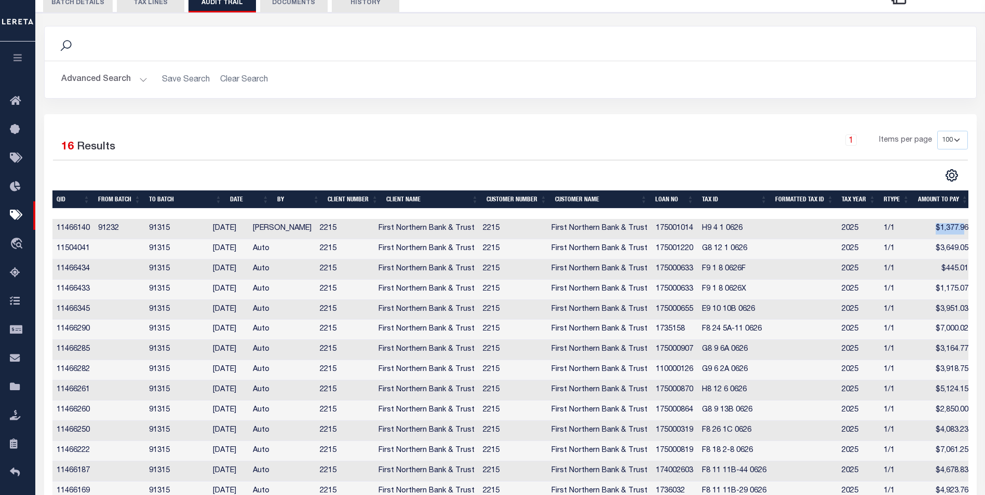
scroll to position [0, 4]
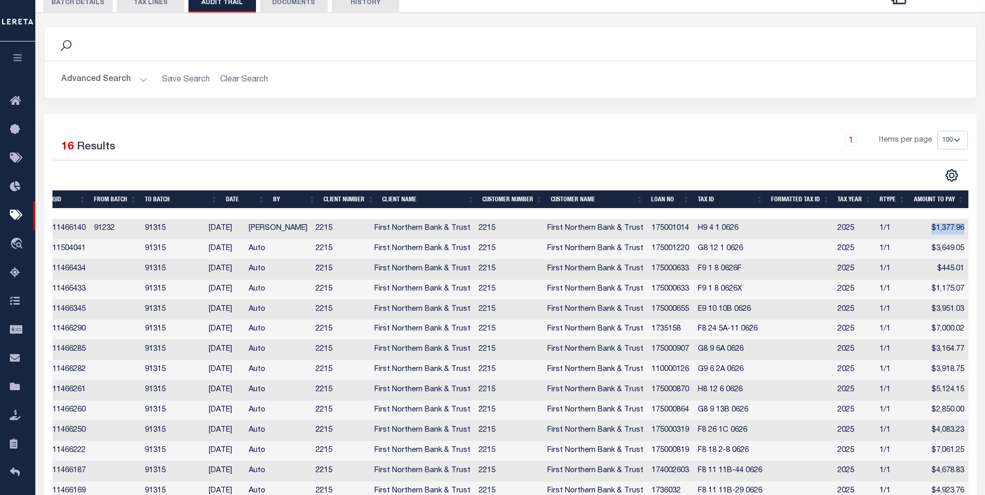
drag, startPoint x: 929, startPoint y: 233, endPoint x: 967, endPoint y: 234, distance: 37.9
click at [967, 234] on td "$1,377.96" at bounding box center [938, 229] width 59 height 20
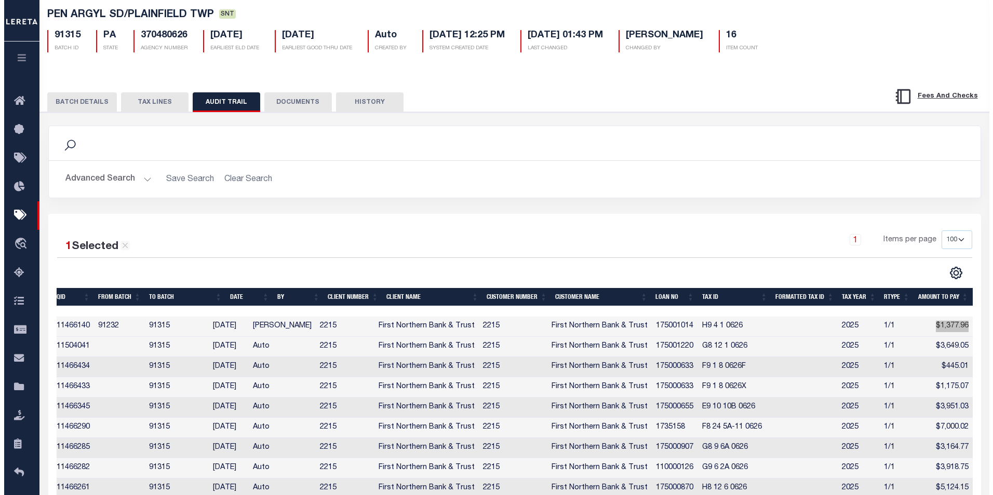
scroll to position [0, 0]
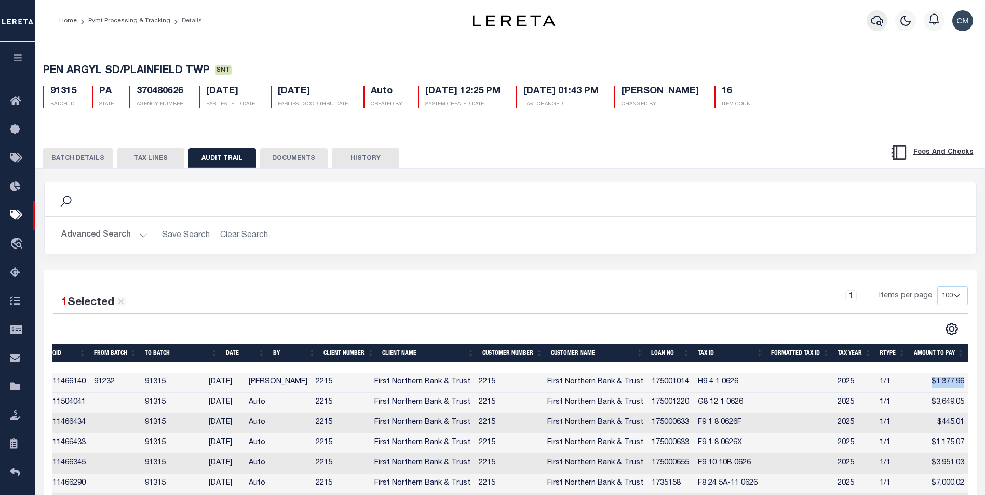
click at [873, 22] on icon "button" at bounding box center [877, 21] width 12 height 12
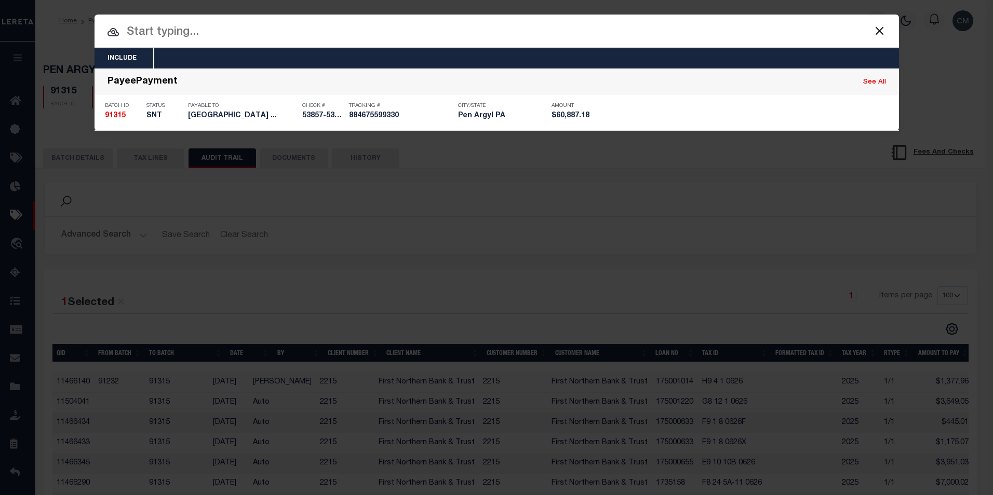
click at [558, 38] on input "text" at bounding box center [496, 32] width 804 height 18
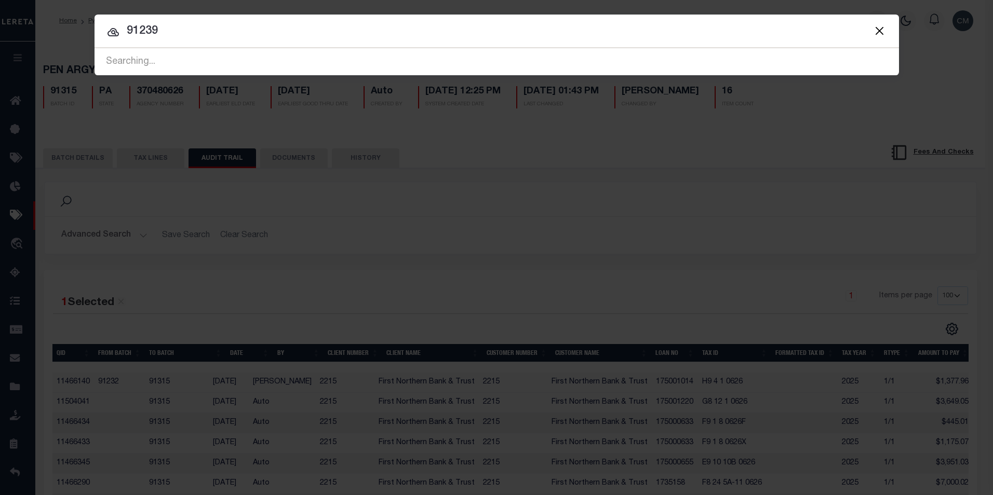
type input "91239"
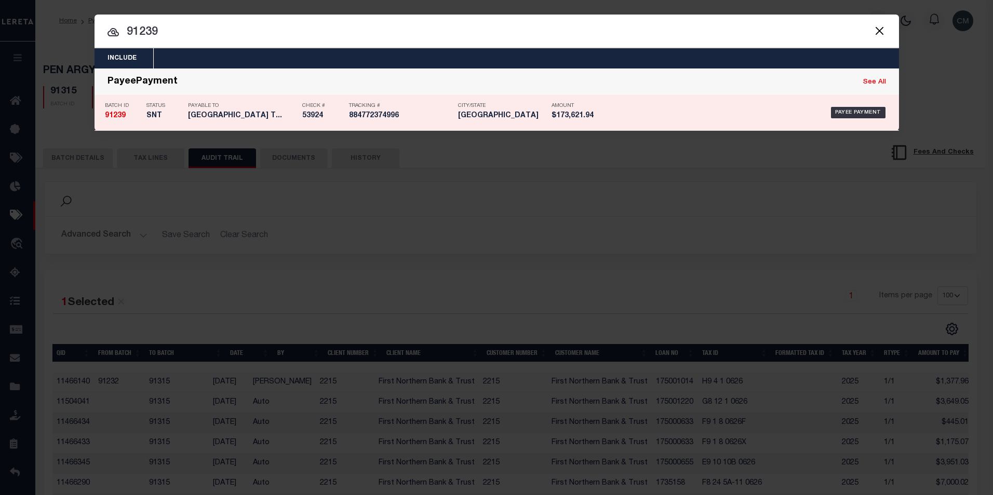
click at [532, 111] on div "City/[GEOGRAPHIC_DATA]" at bounding box center [502, 113] width 88 height 30
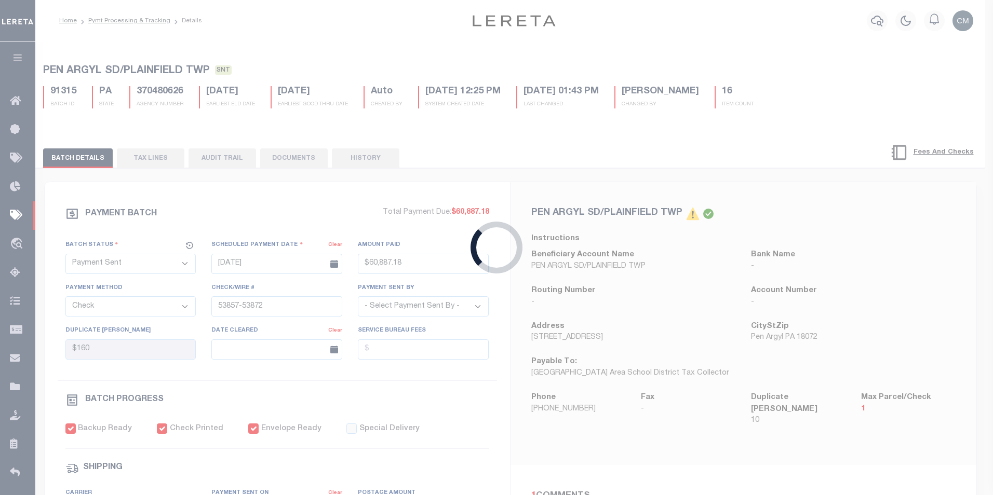
type input "[DATE]"
type input "$173,621.94"
type input "53924"
select select "[PERSON_NAME]"
checkbox input "false"
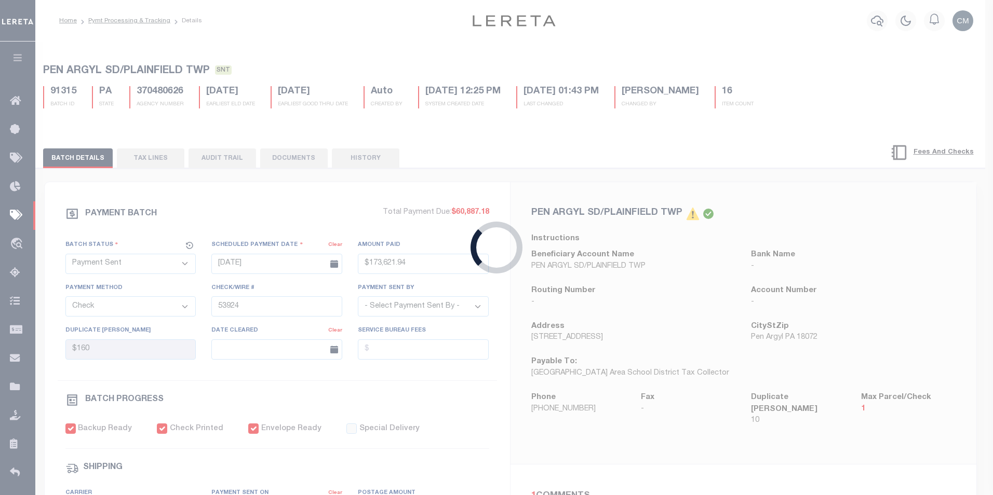
type input "[DATE]"
type input "884772374996"
type input "1"
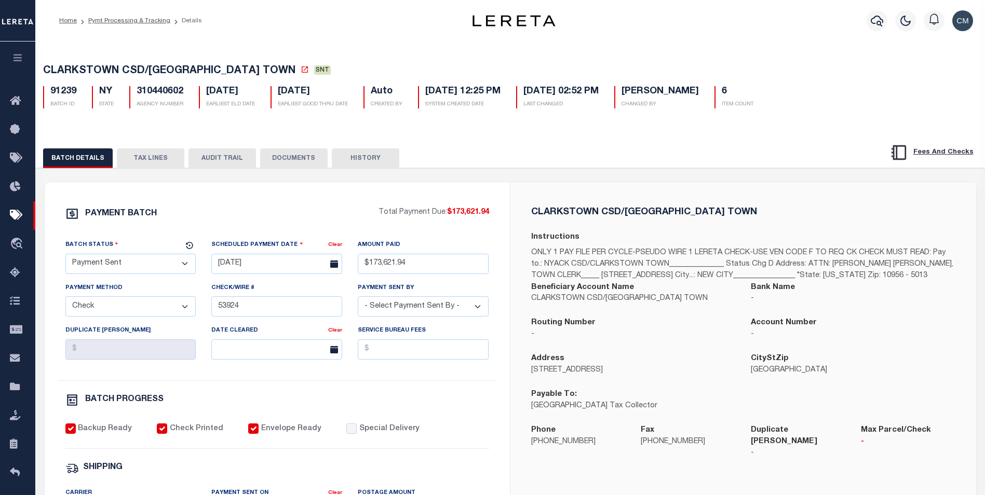
click at [231, 160] on button "AUDIT TRAIL" at bounding box center [221, 158] width 67 height 20
select select "100"
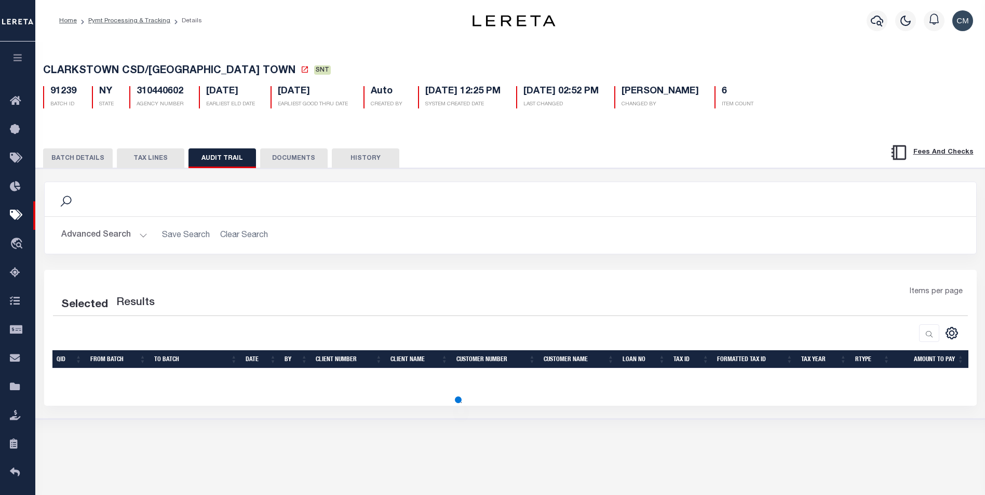
select select "100"
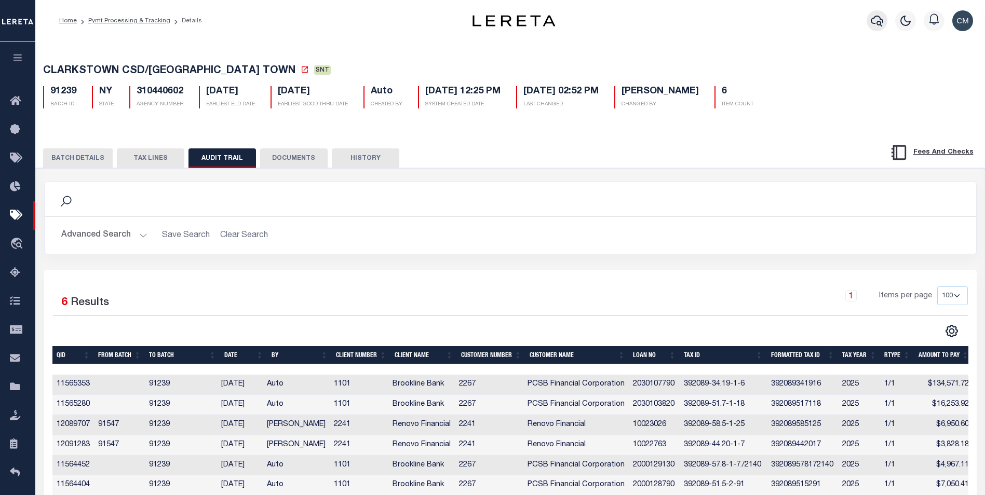
click at [875, 23] on icon "button" at bounding box center [877, 21] width 12 height 12
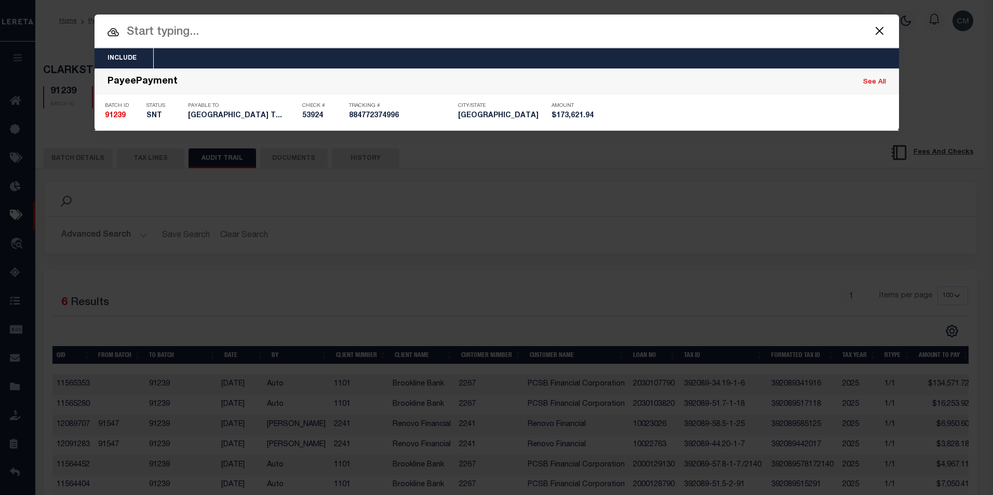
click at [264, 40] on input "text" at bounding box center [496, 32] width 804 height 18
click at [261, 36] on input "text" at bounding box center [496, 32] width 804 height 18
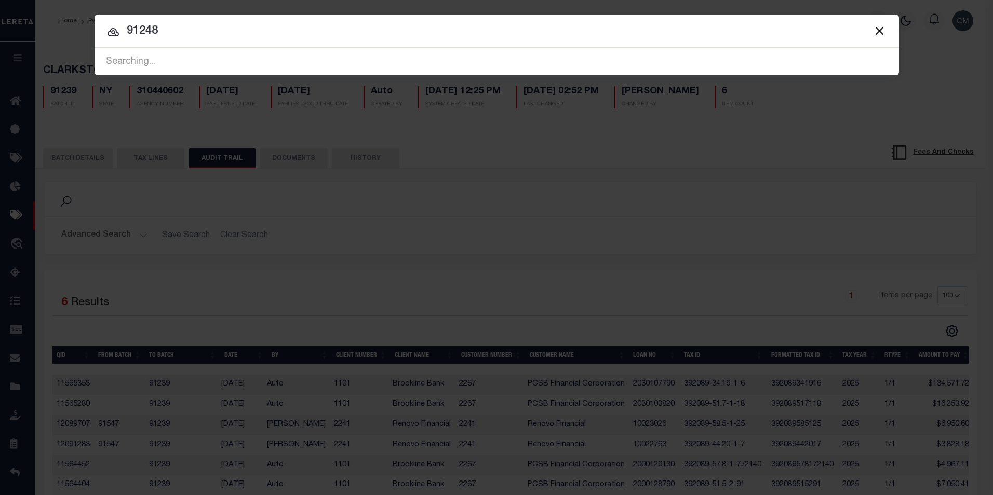
type input "91248"
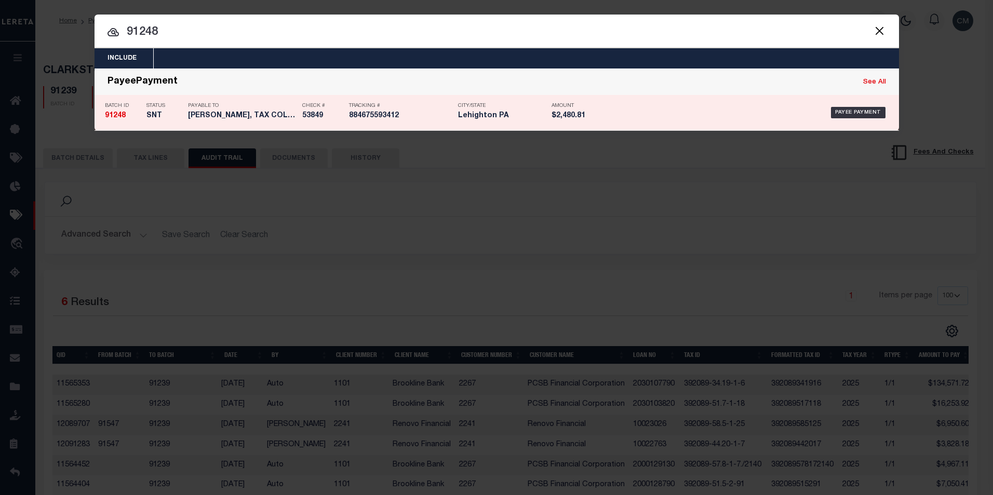
click at [270, 110] on div "Payable To [PERSON_NAME], TAX COLLECTOR" at bounding box center [242, 113] width 109 height 30
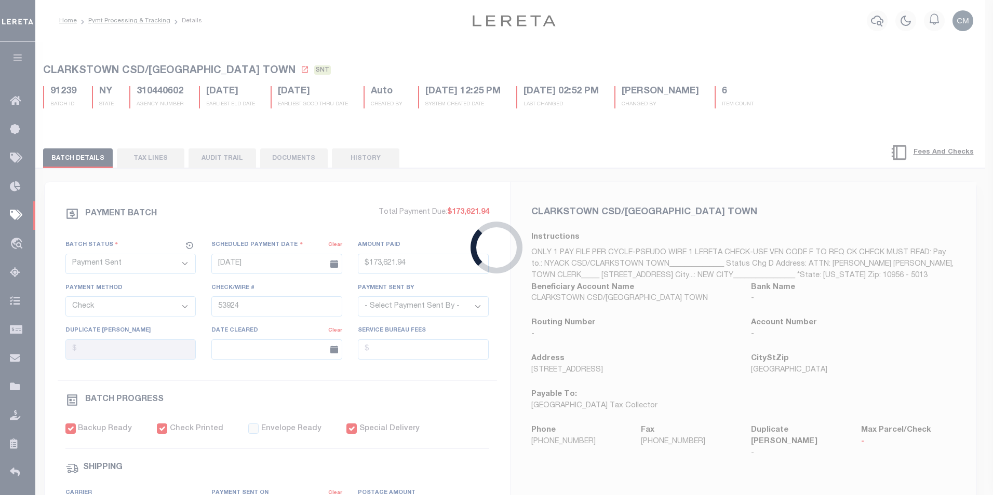
type input "[DATE]"
type input "$2,480.81"
type input "53849"
type input "$10"
checkbox input "false"
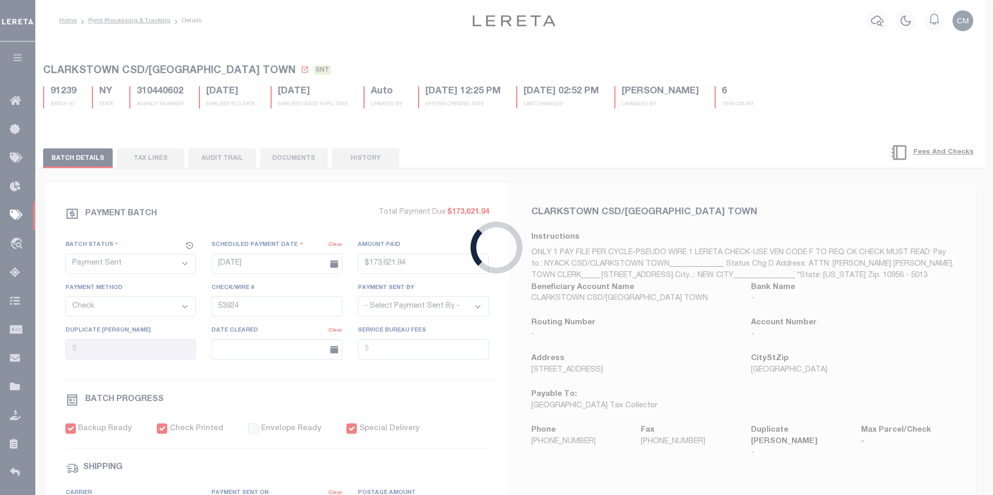
checkbox input "true"
type input "[DATE]"
type input "$9.65"
type input "884675593412"
type input "N"
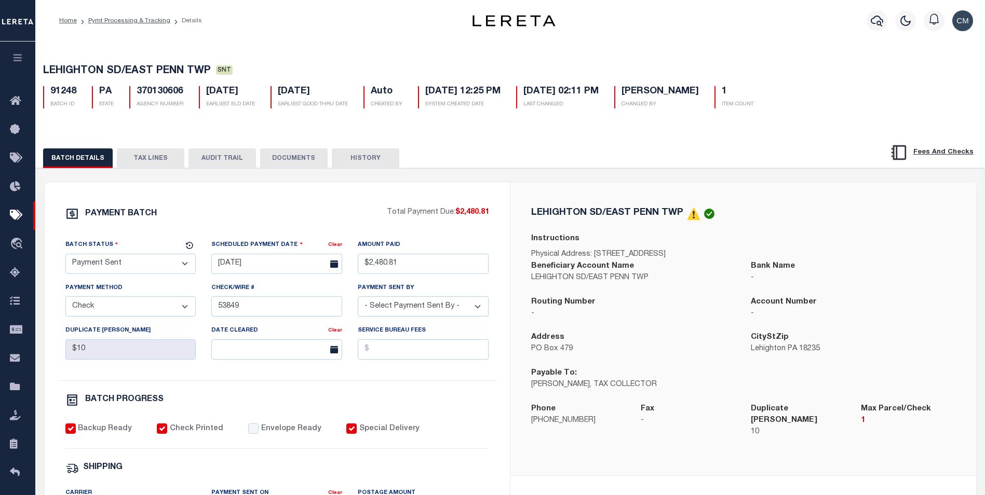
click at [225, 158] on button "AUDIT TRAIL" at bounding box center [221, 158] width 67 height 20
select select "100"
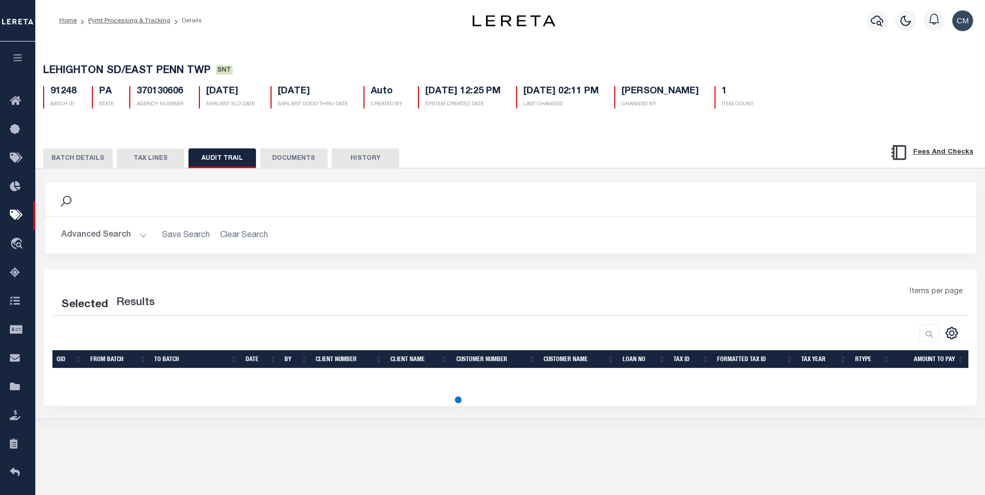
select select "100"
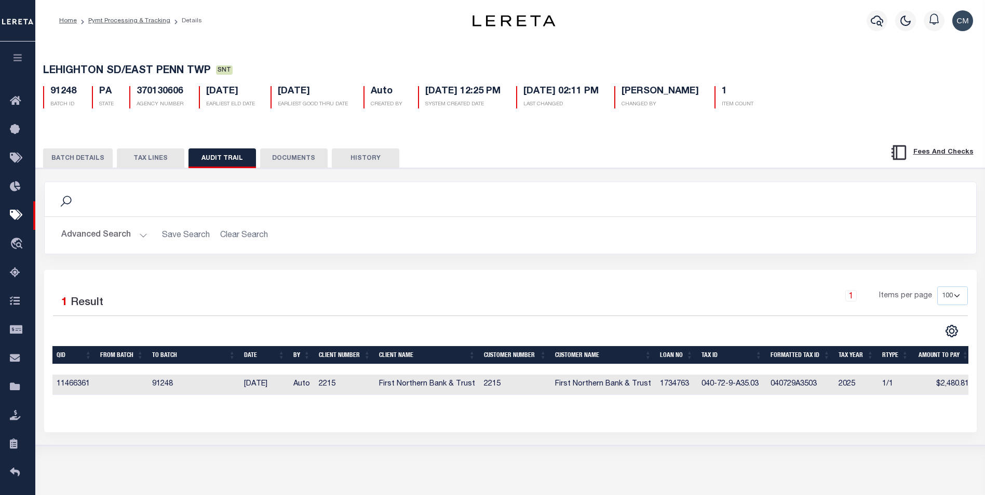
click at [864, 29] on div at bounding box center [877, 21] width 29 height 36
click at [868, 23] on button "button" at bounding box center [876, 20] width 21 height 21
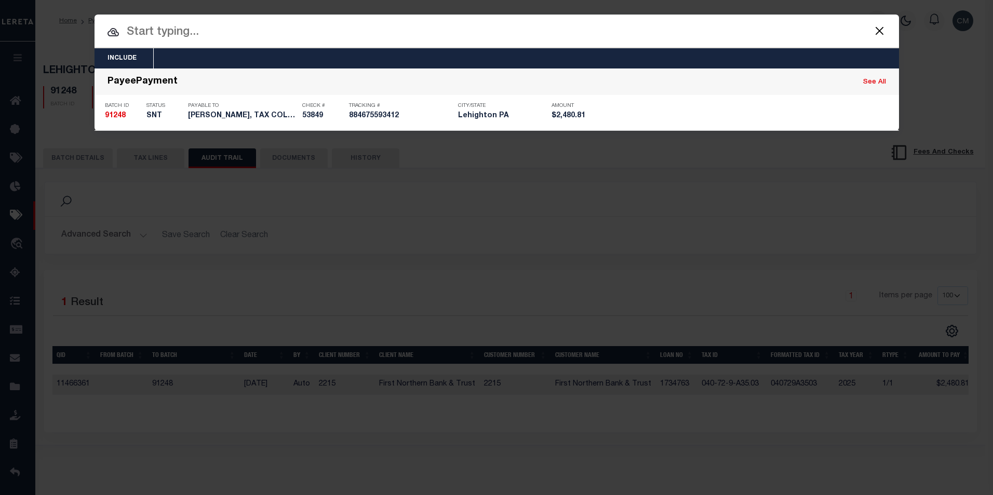
click at [482, 32] on input "text" at bounding box center [496, 32] width 804 height 18
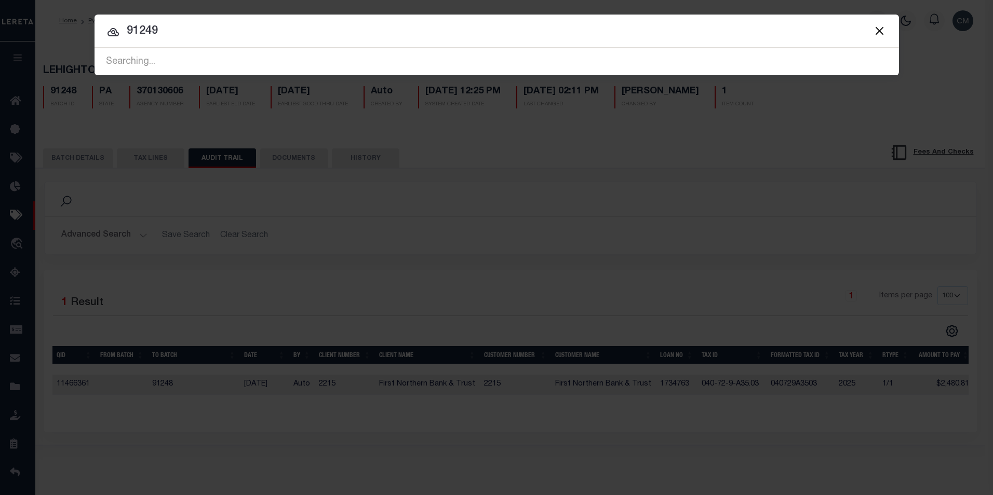
type input "91249"
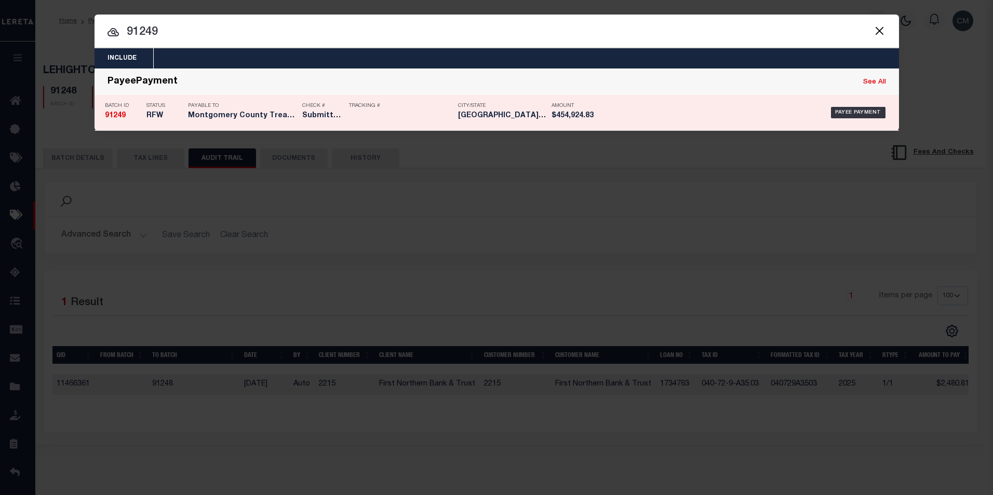
click at [421, 108] on p "Tracking #" at bounding box center [401, 106] width 104 height 6
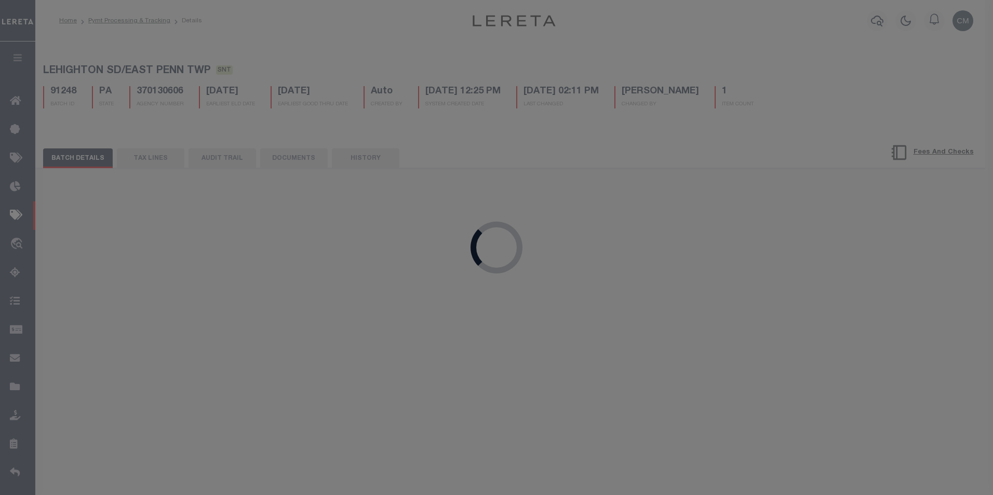
select select "RFW"
type input "[DATE]"
type input "$454,924.83"
select select "TRA"
type input "Submitted to Acct [DATE]"
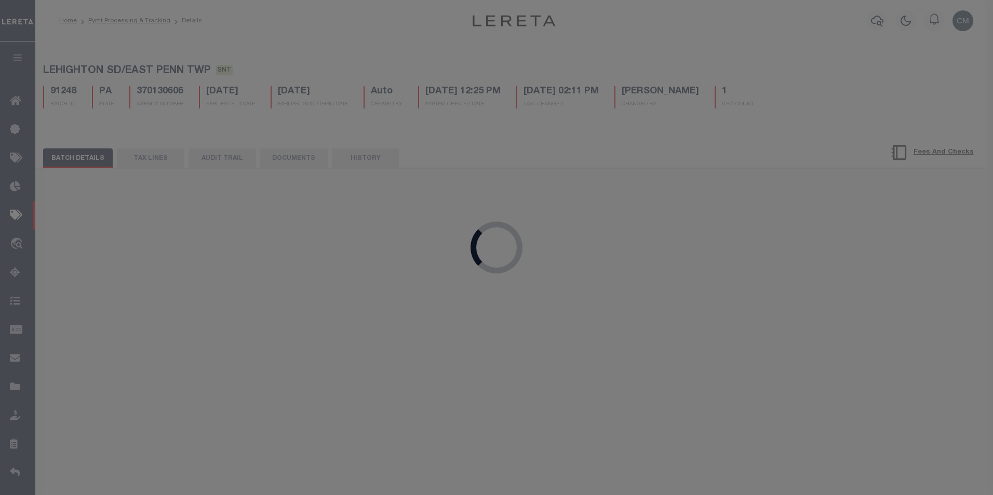
checkbox input "false"
select select
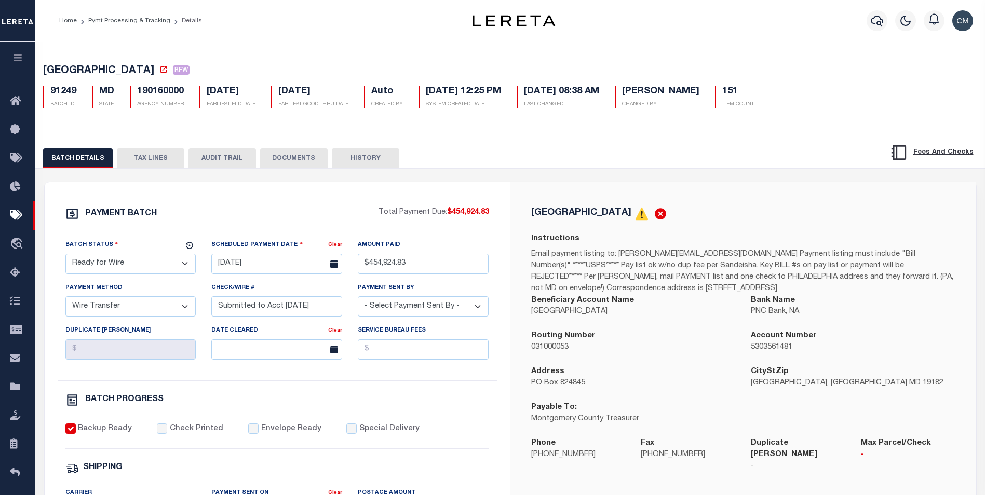
click at [218, 158] on button "AUDIT TRAIL" at bounding box center [221, 158] width 67 height 20
select select "100"
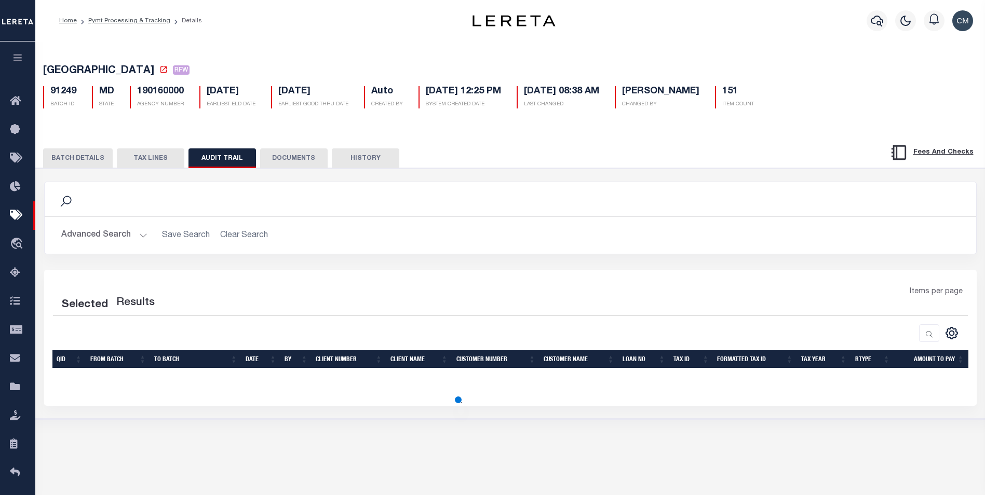
select select "100"
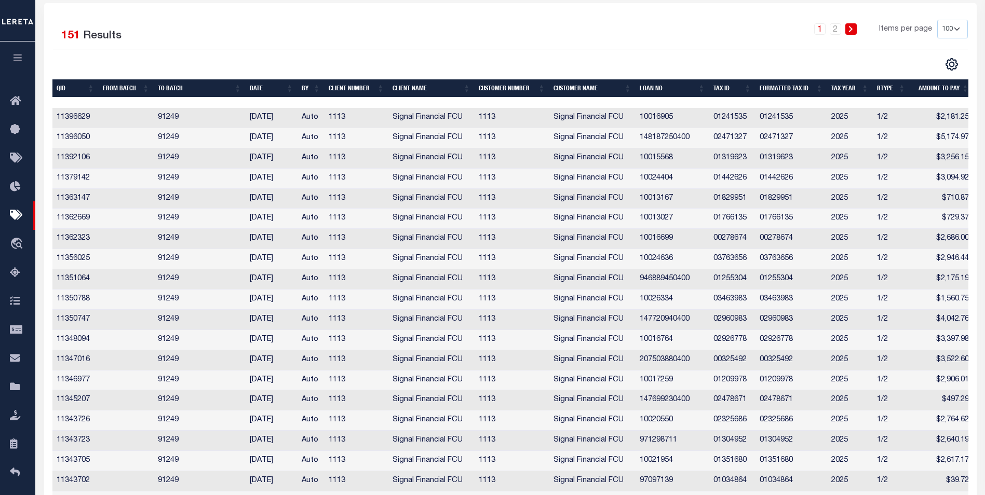
scroll to position [7, 0]
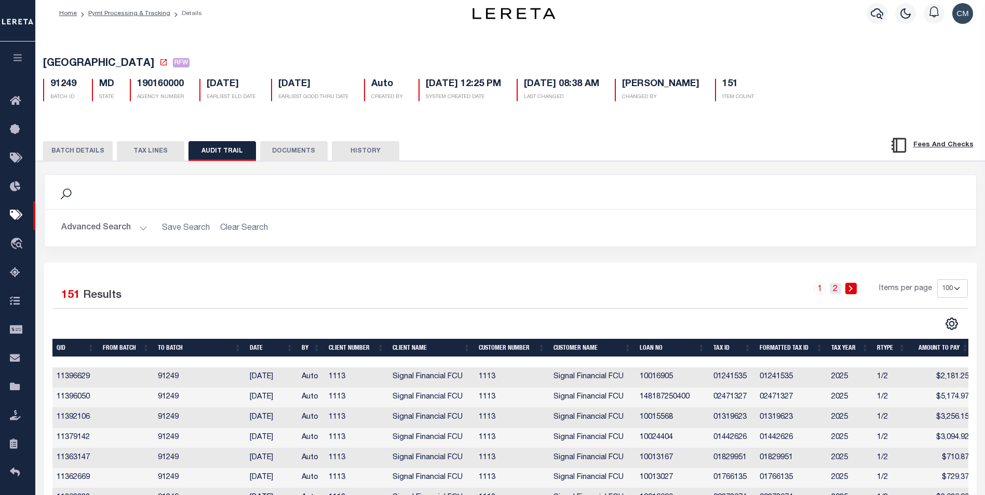
click at [840, 288] on link "2" at bounding box center [835, 288] width 11 height 11
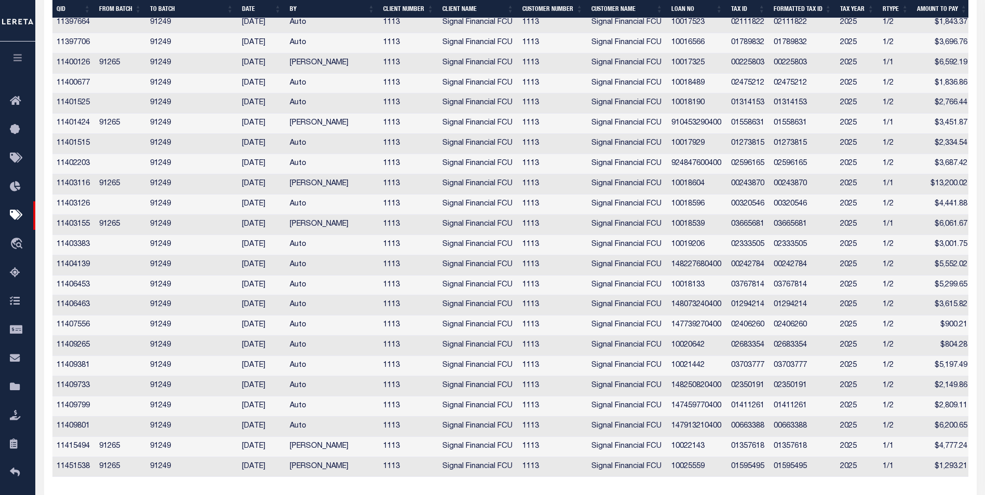
scroll to position [942, 0]
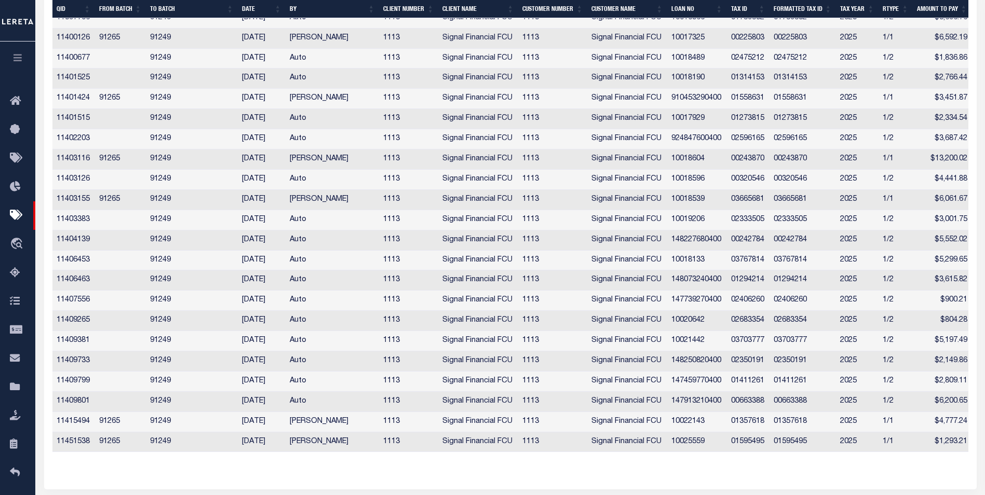
click at [312, 201] on td "[PERSON_NAME]" at bounding box center [332, 200] width 93 height 20
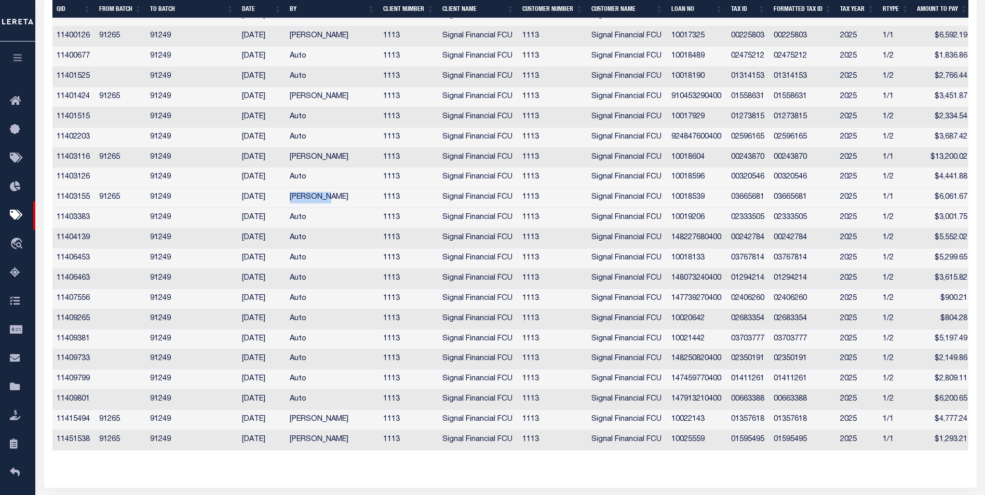
click at [314, 201] on td "[PERSON_NAME]" at bounding box center [332, 198] width 93 height 20
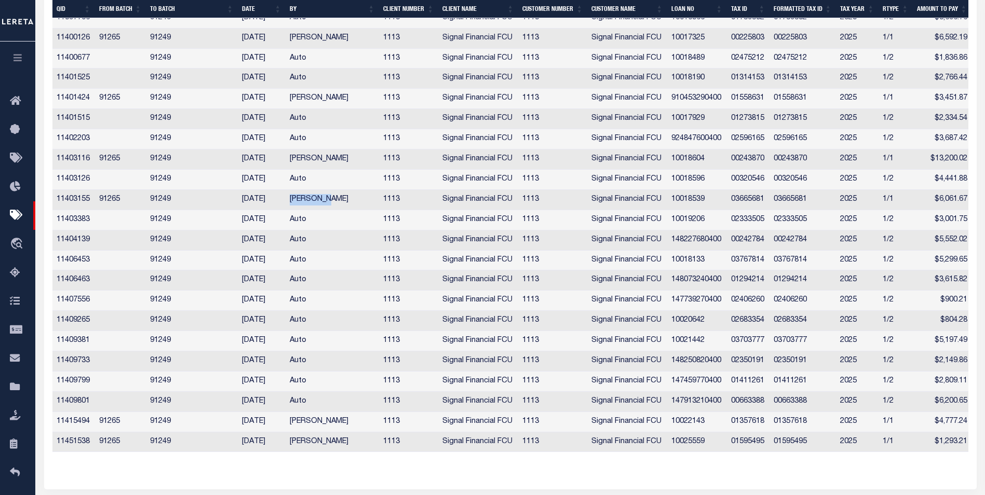
click at [314, 201] on td "[PERSON_NAME]" at bounding box center [332, 200] width 93 height 20
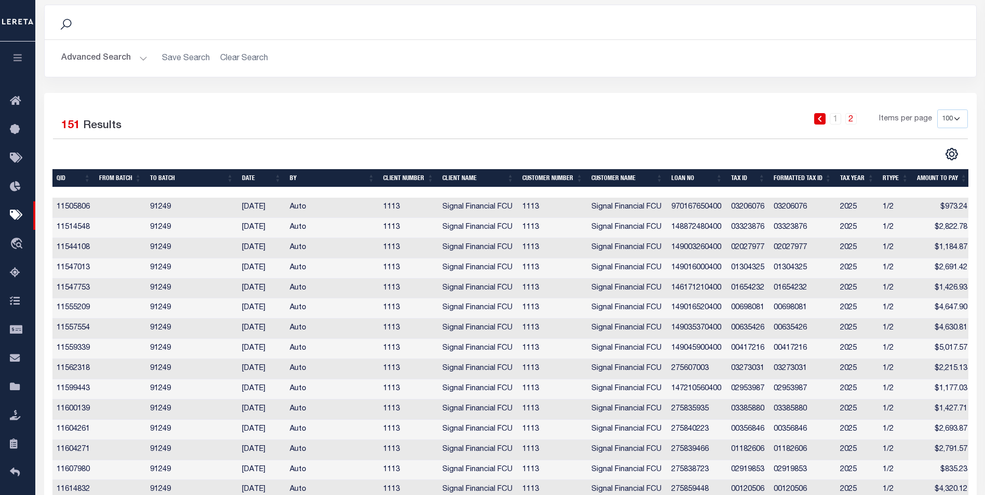
scroll to position [0, 0]
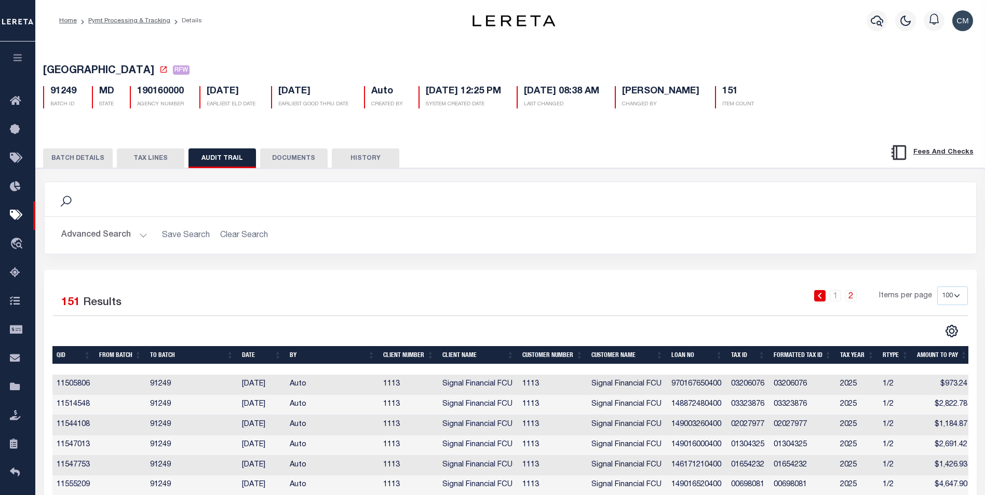
drag, startPoint x: 679, startPoint y: 227, endPoint x: 673, endPoint y: 83, distance: 143.9
click at [871, 23] on icon "button" at bounding box center [877, 21] width 12 height 12
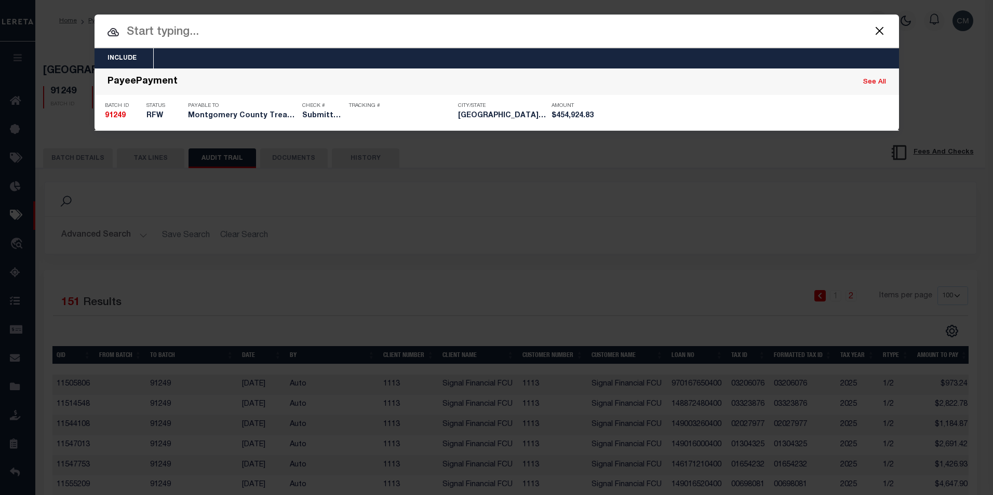
click at [613, 35] on input "text" at bounding box center [496, 32] width 804 height 18
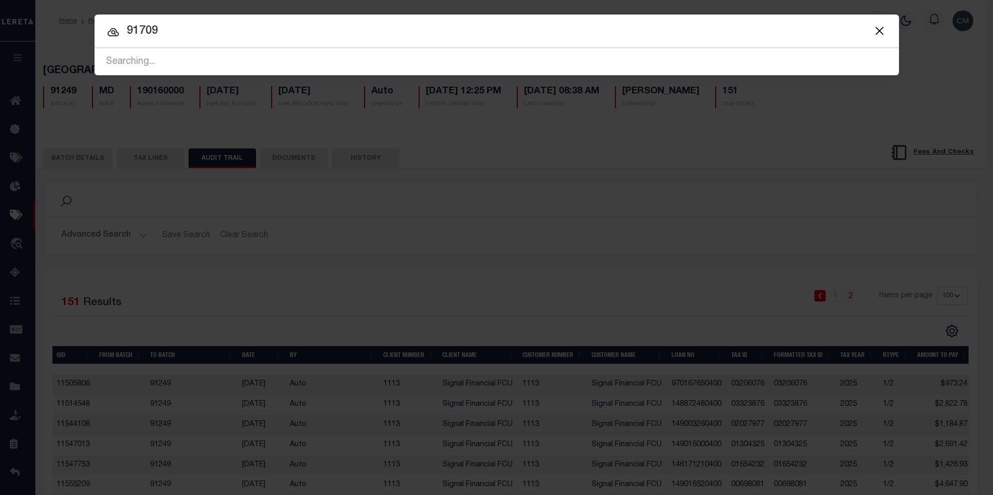
type input "91709"
click at [875, 35] on button "Close" at bounding box center [879, 30] width 13 height 13
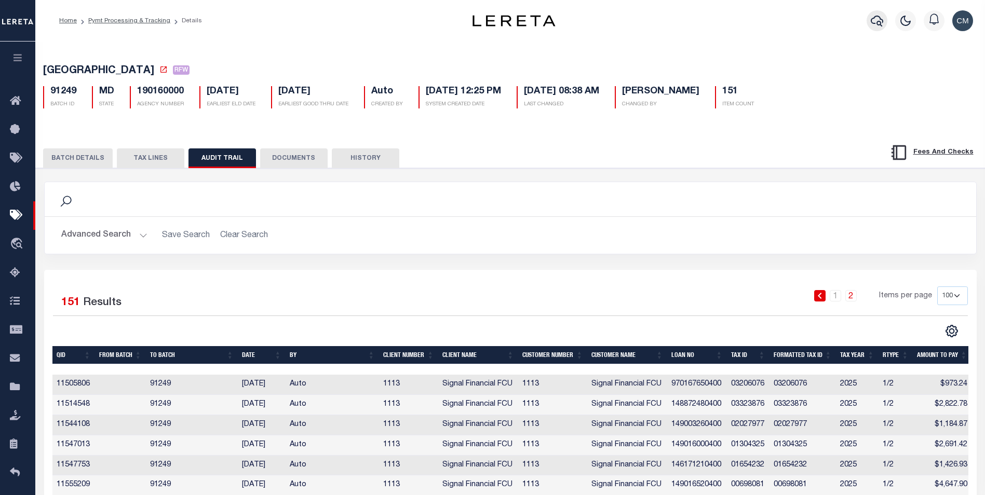
click at [871, 22] on icon "button" at bounding box center [877, 21] width 12 height 12
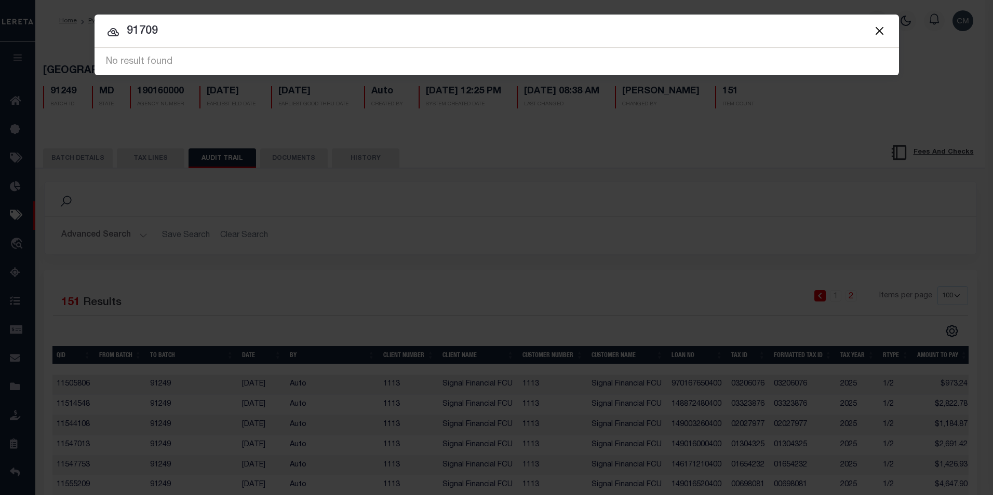
click at [629, 37] on input "91709" at bounding box center [496, 31] width 804 height 18
